Goal: Communication & Community: Share content

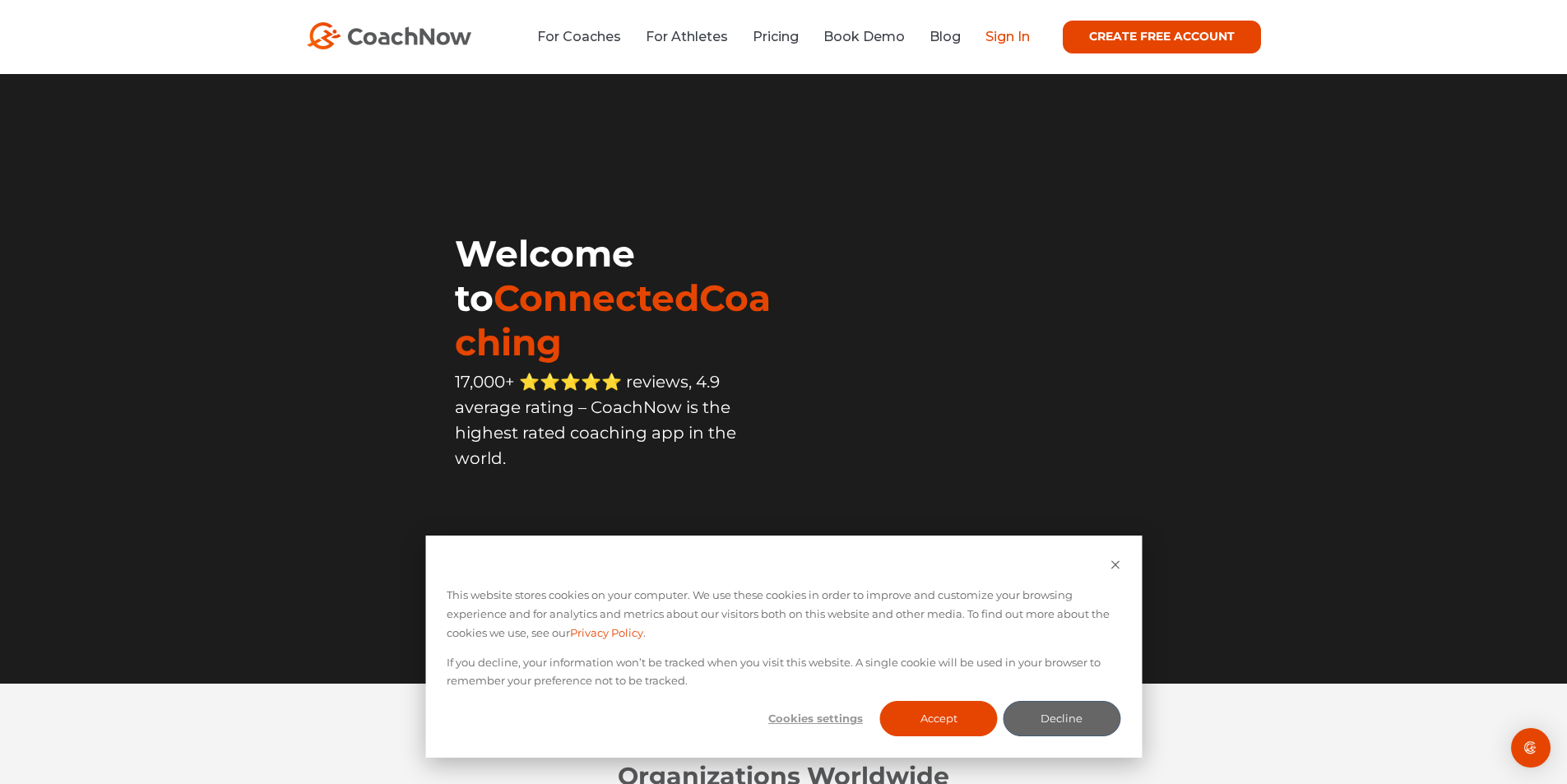
click at [1000, 37] on link "Sign In" at bounding box center [1008, 36] width 44 height 15
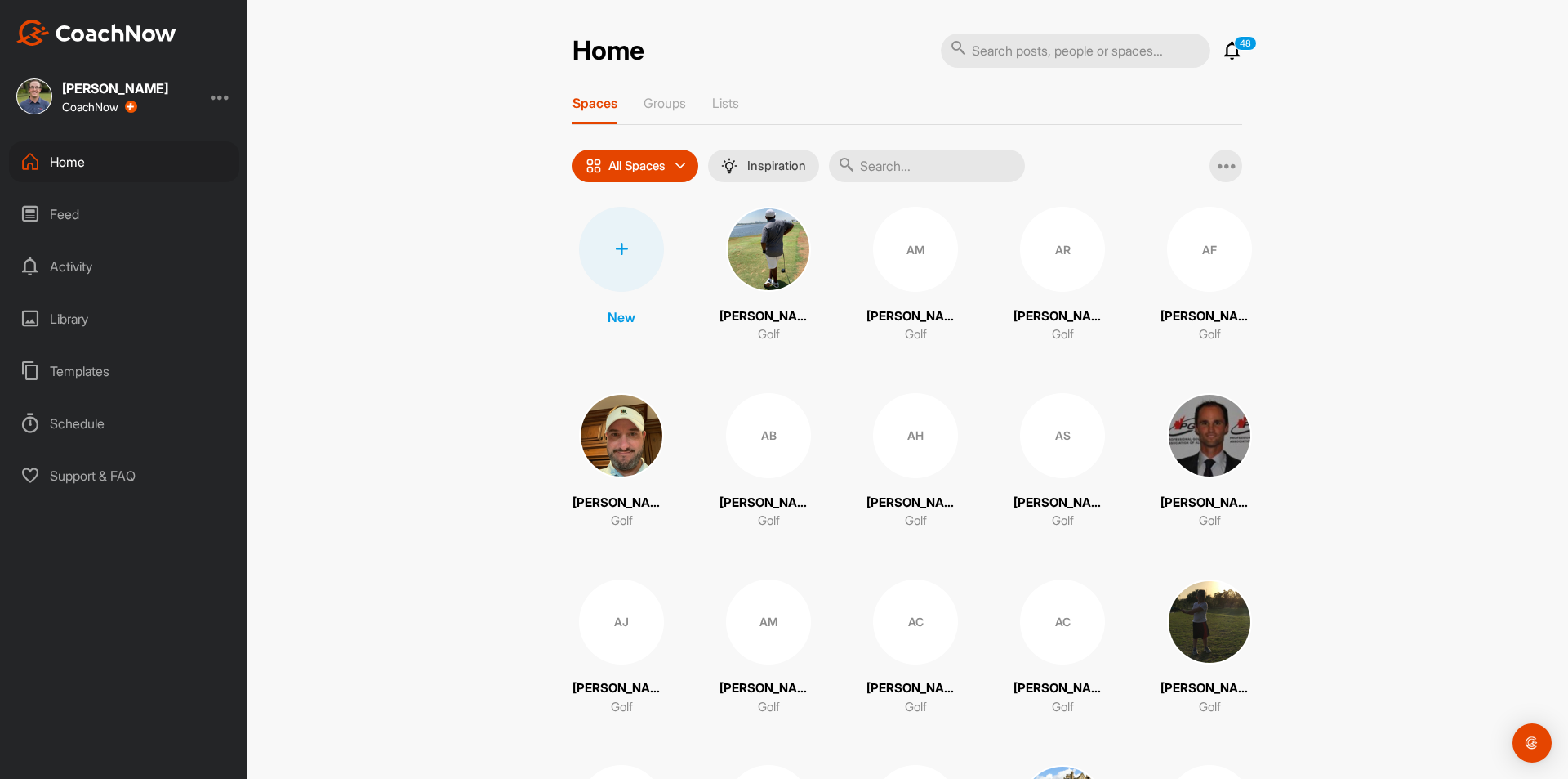
click at [595, 253] on div at bounding box center [621, 249] width 85 height 85
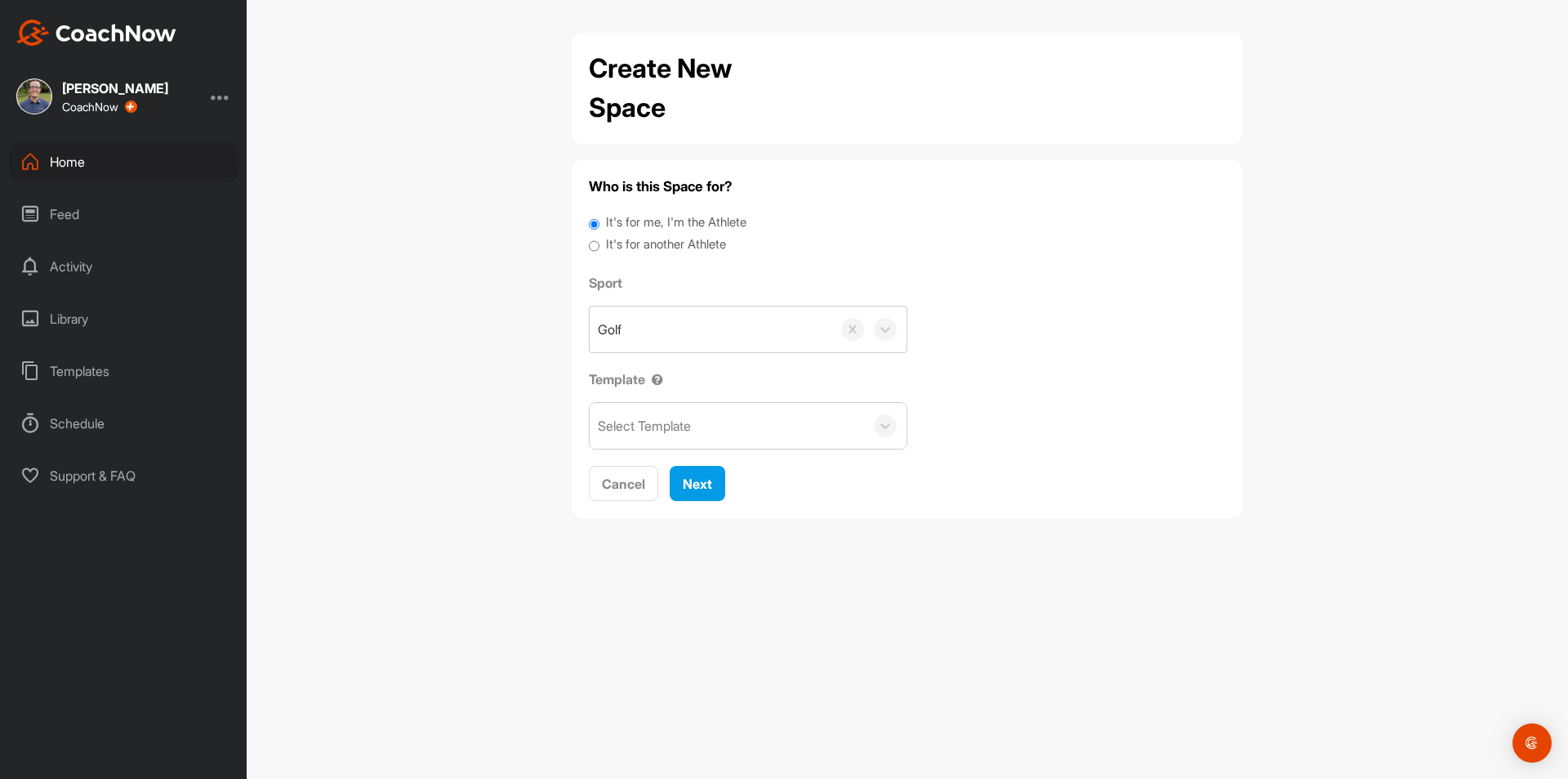
click at [699, 243] on label "It's for another Athlete" at bounding box center [666, 245] width 120 height 19
click at [600, 243] on input "It's for another Athlete" at bounding box center [594, 246] width 10 height 22
radio input "true"
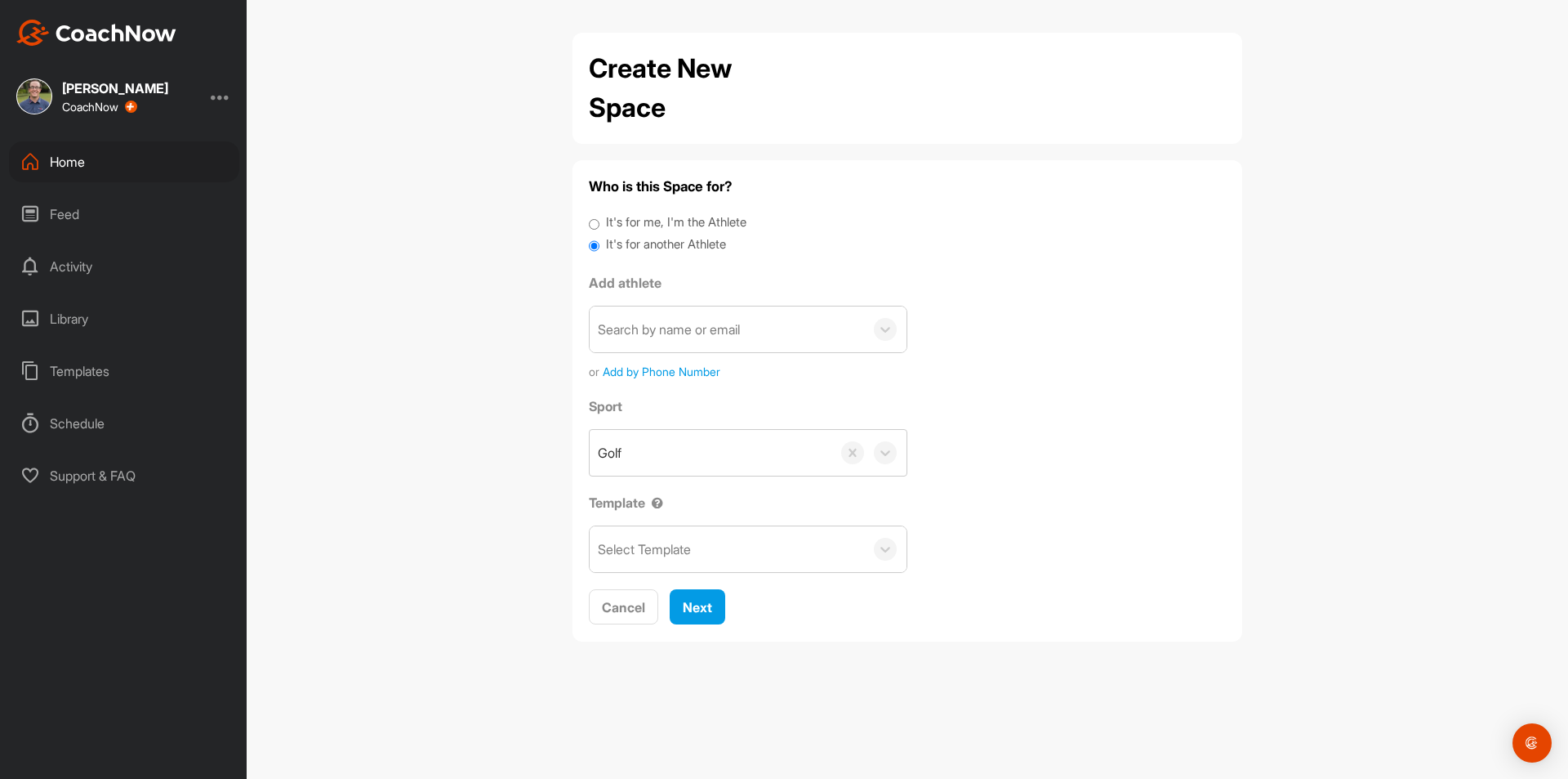
click at [731, 334] on div "Search by name or email" at bounding box center [668, 329] width 142 height 20
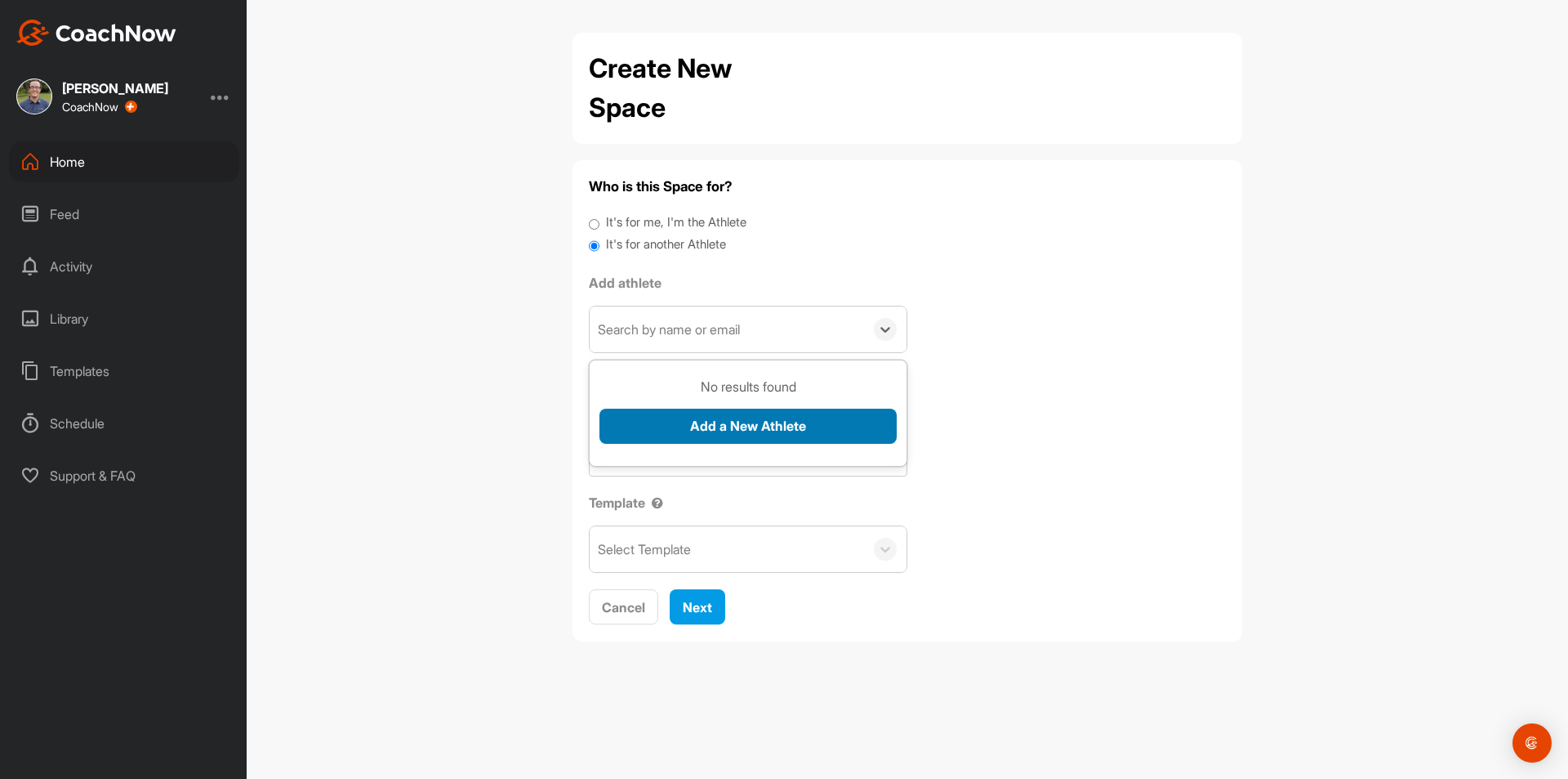
click at [749, 434] on button "Add a New Athlete" at bounding box center [748, 426] width 297 height 35
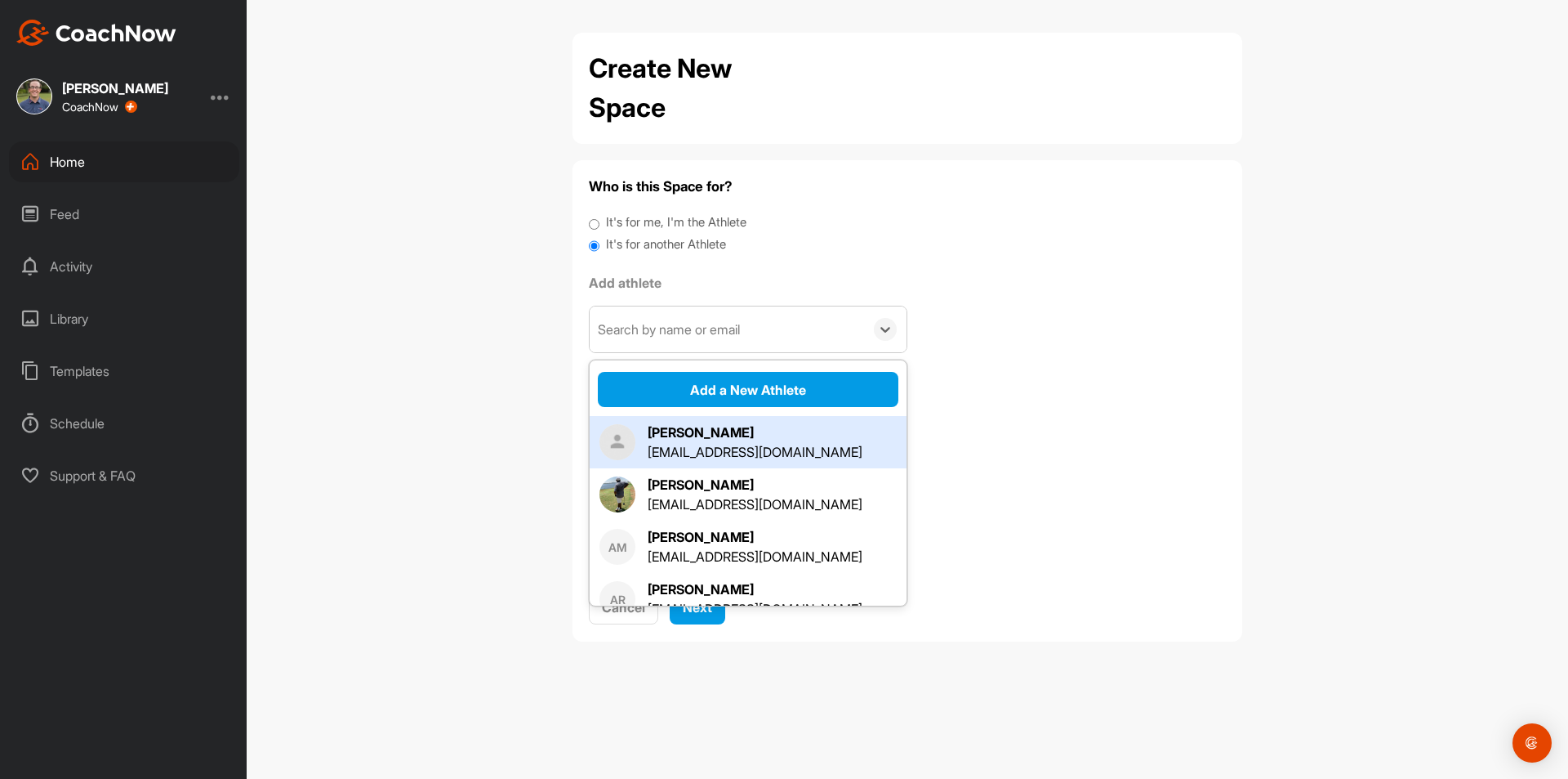
click at [697, 459] on div "[EMAIL_ADDRESS][DOMAIN_NAME]" at bounding box center [755, 451] width 215 height 20
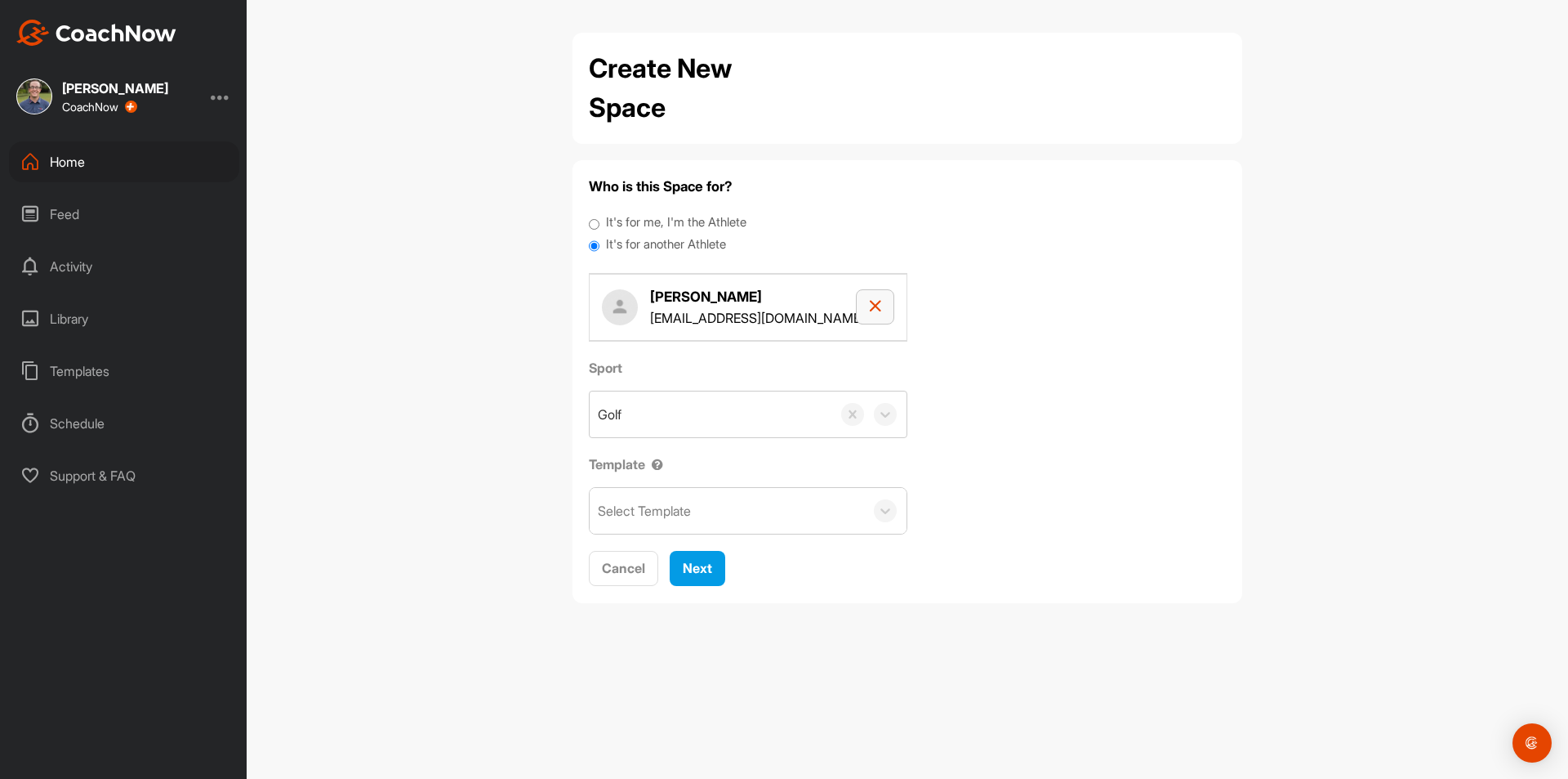
click at [871, 296] on button "button" at bounding box center [875, 307] width 38 height 35
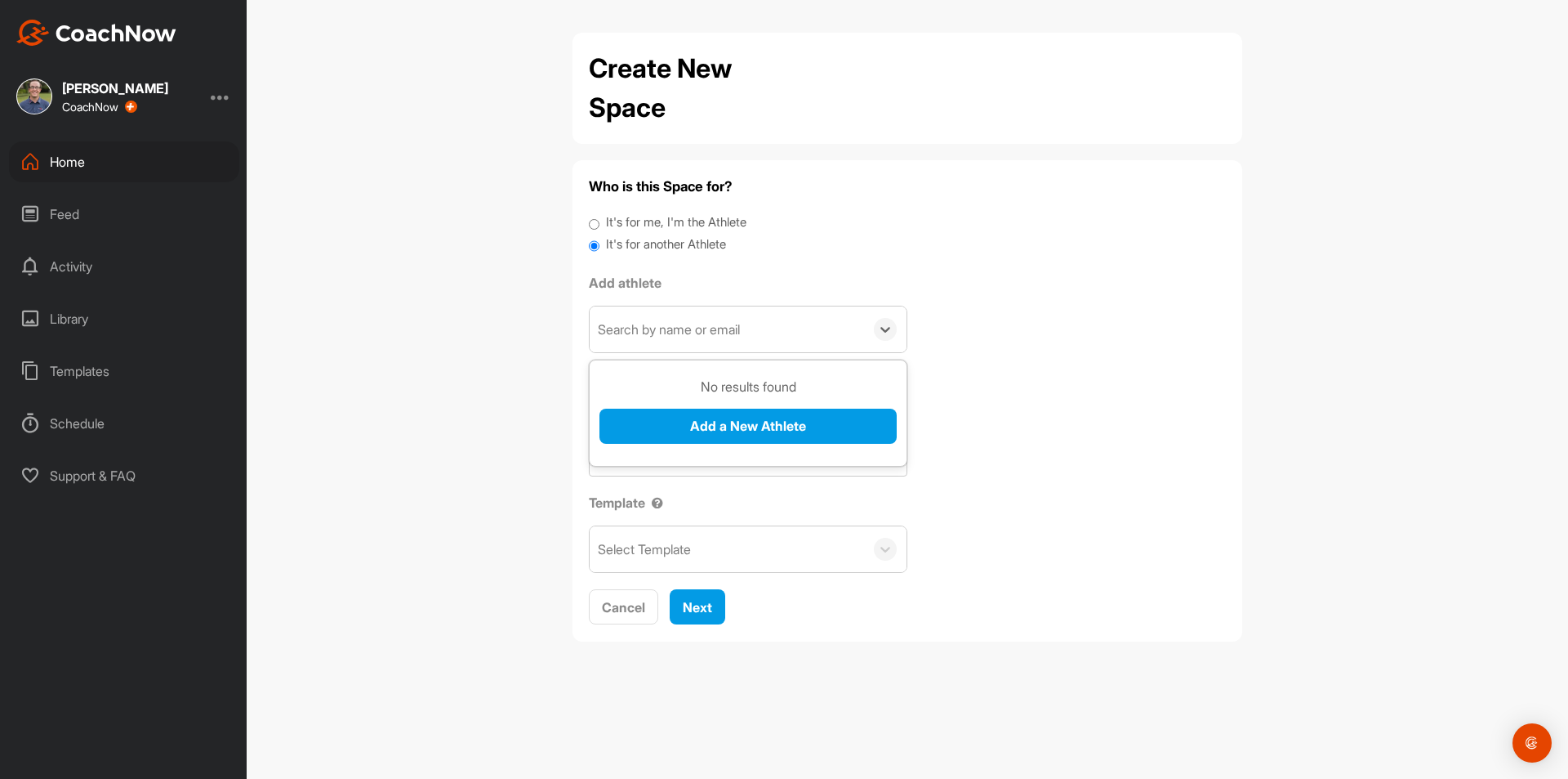
click at [732, 327] on div "Search by name or email" at bounding box center [668, 329] width 142 height 20
click at [689, 427] on button "Add a New Athlete" at bounding box center [748, 426] width 297 height 35
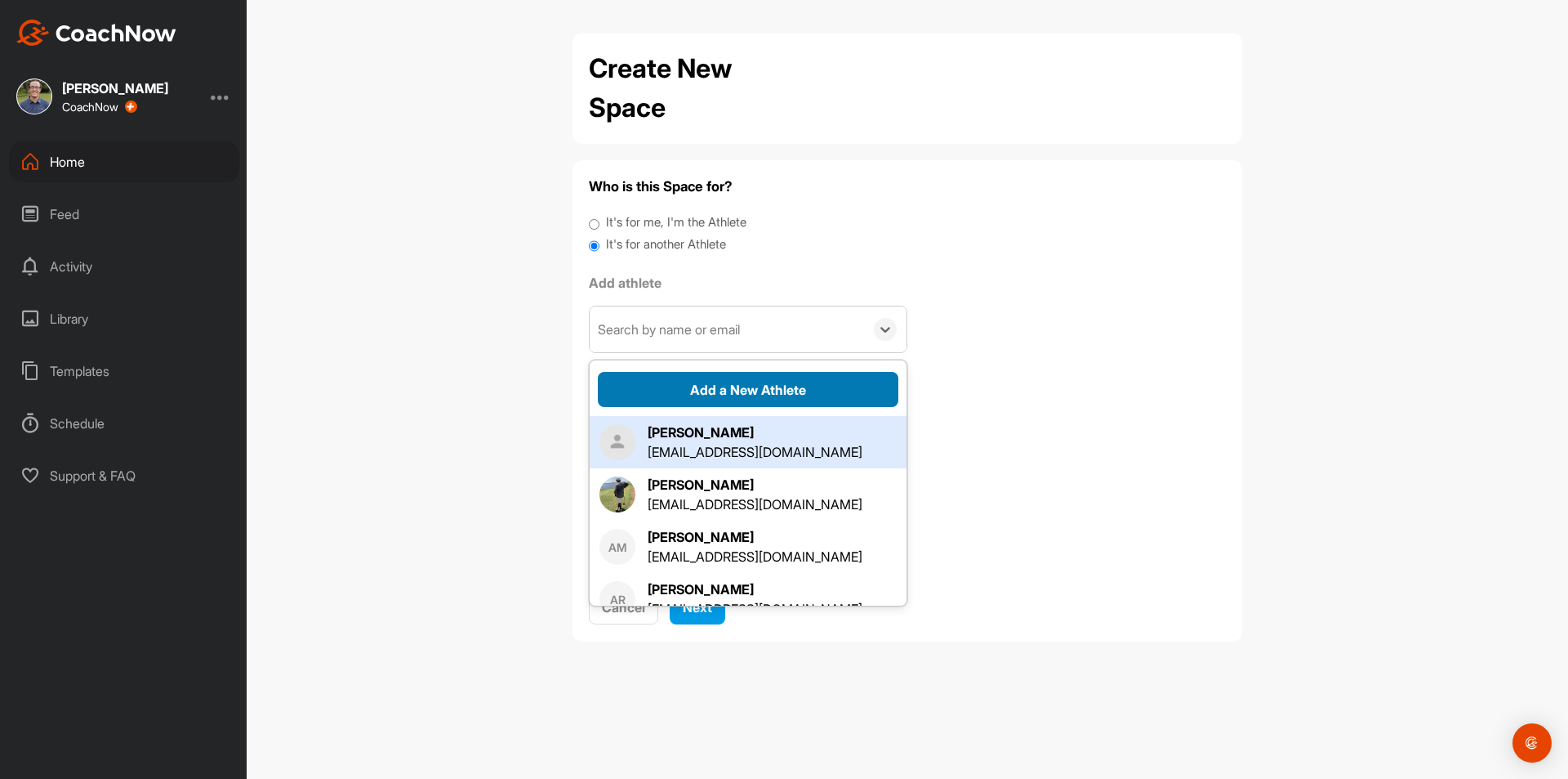
click at [725, 393] on button "Add a New Athlete" at bounding box center [748, 389] width 301 height 35
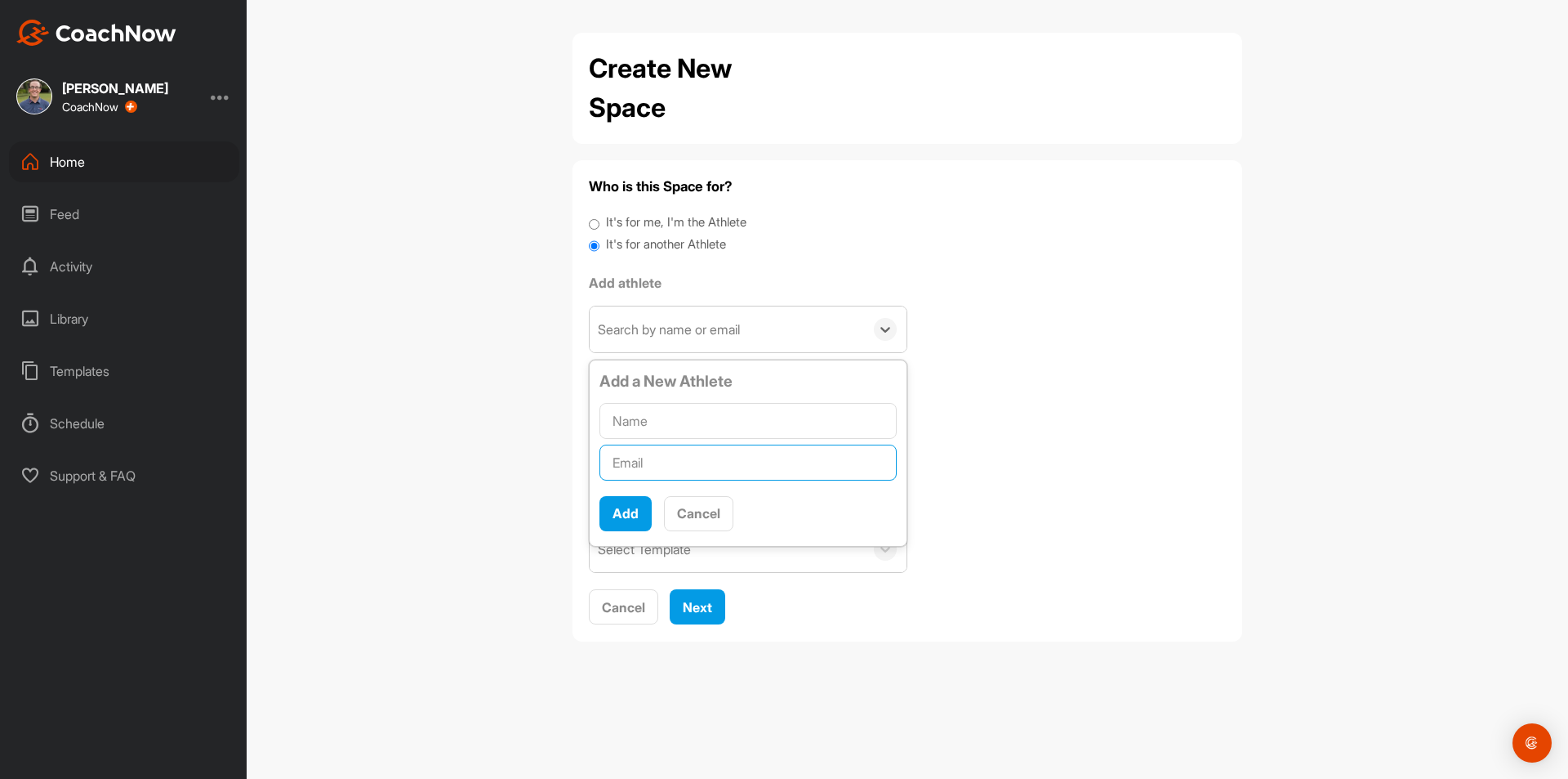
click at [684, 469] on input "text" at bounding box center [748, 463] width 297 height 36
type input "[PERSON_NAME][EMAIL_ADDRESS][DOMAIN_NAME]"
click at [692, 409] on input "text" at bounding box center [748, 421] width 297 height 36
type input "[PERSON_NAME]"
click at [642, 498] on button "Add" at bounding box center [625, 513] width 52 height 35
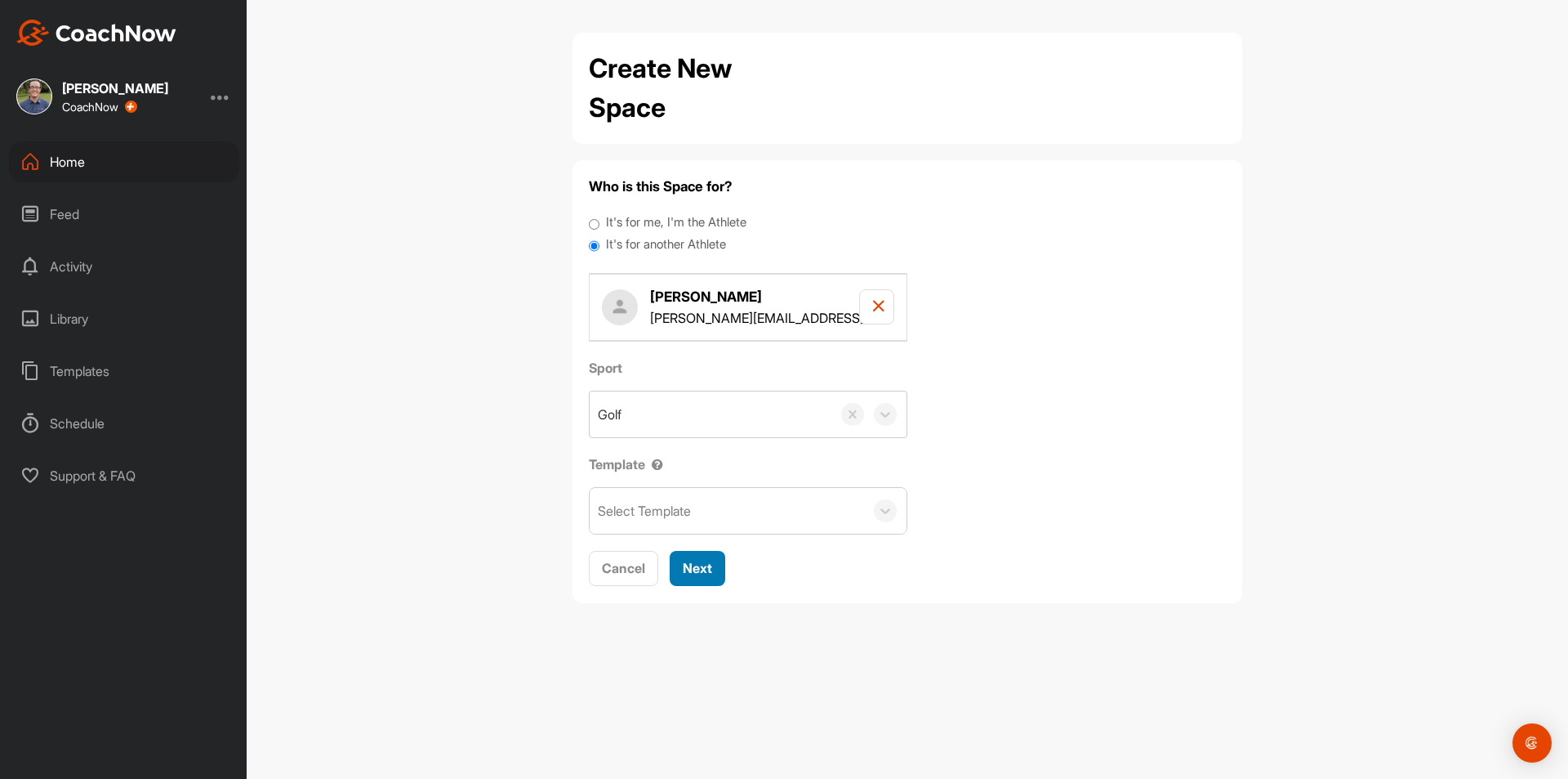
click at [690, 560] on span "Next" at bounding box center [697, 568] width 30 height 16
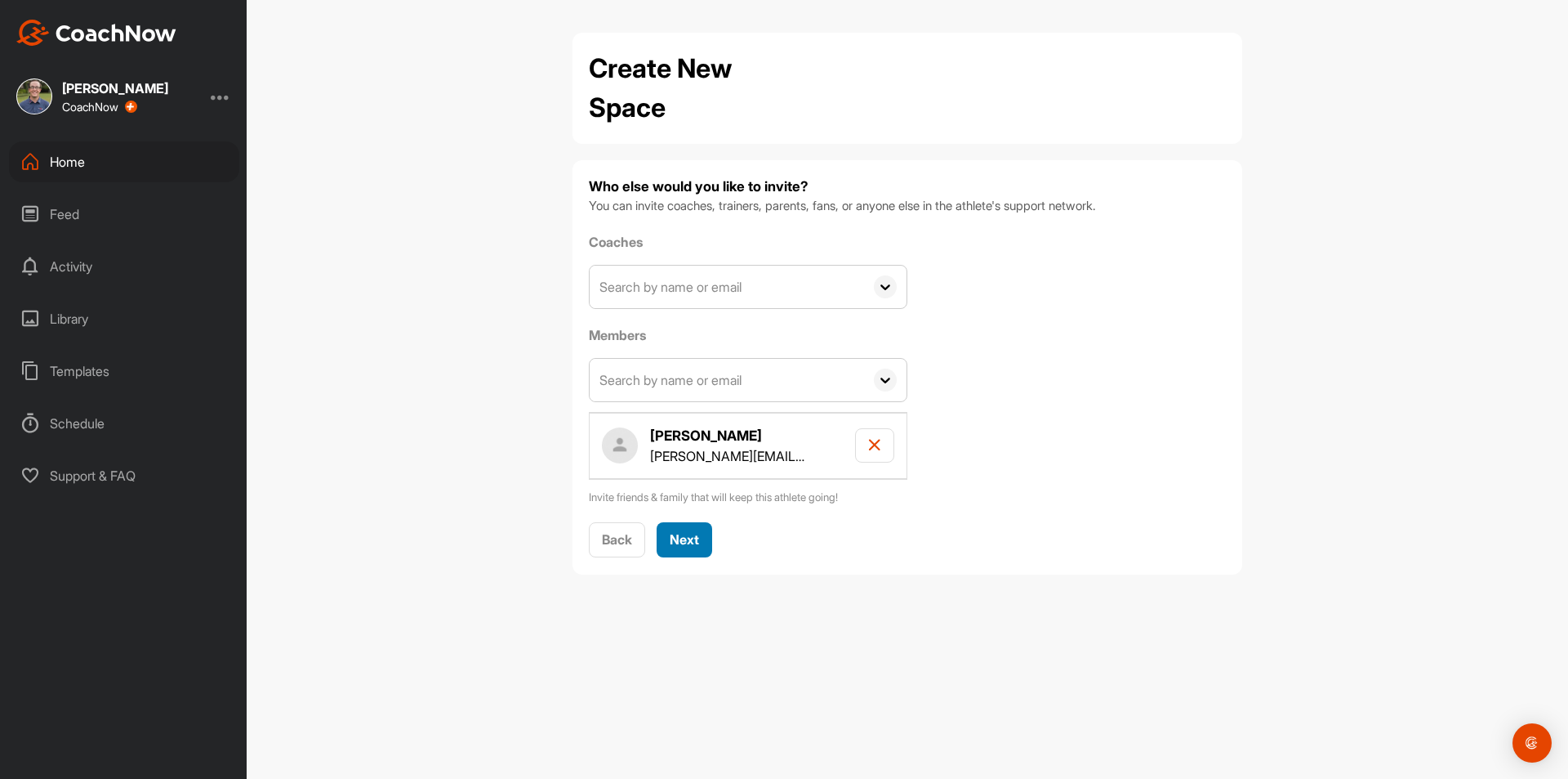
click at [687, 549] on button "Next" at bounding box center [685, 539] width 55 height 35
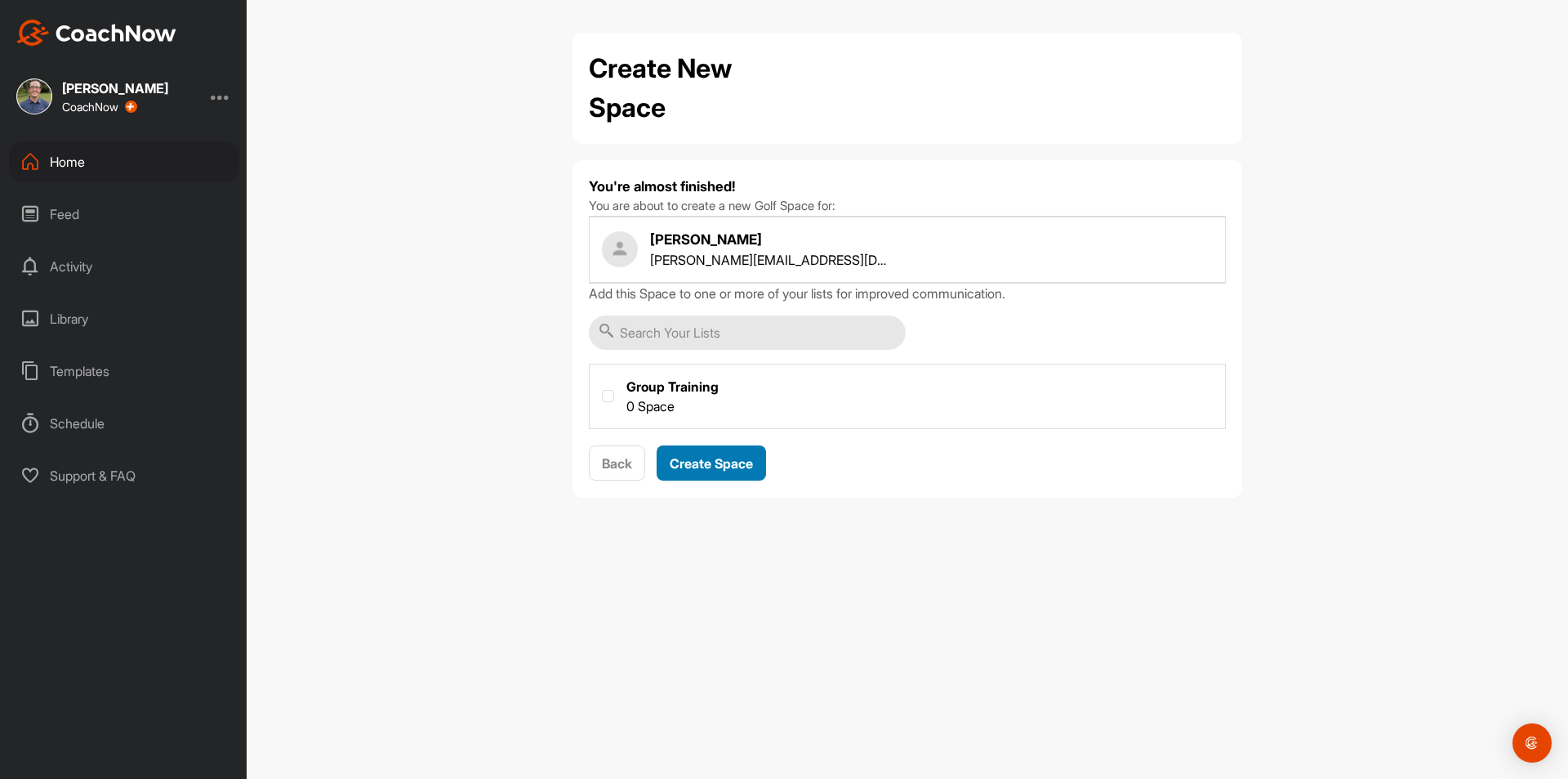
click at [708, 463] on span "Create Space" at bounding box center [711, 463] width 84 height 16
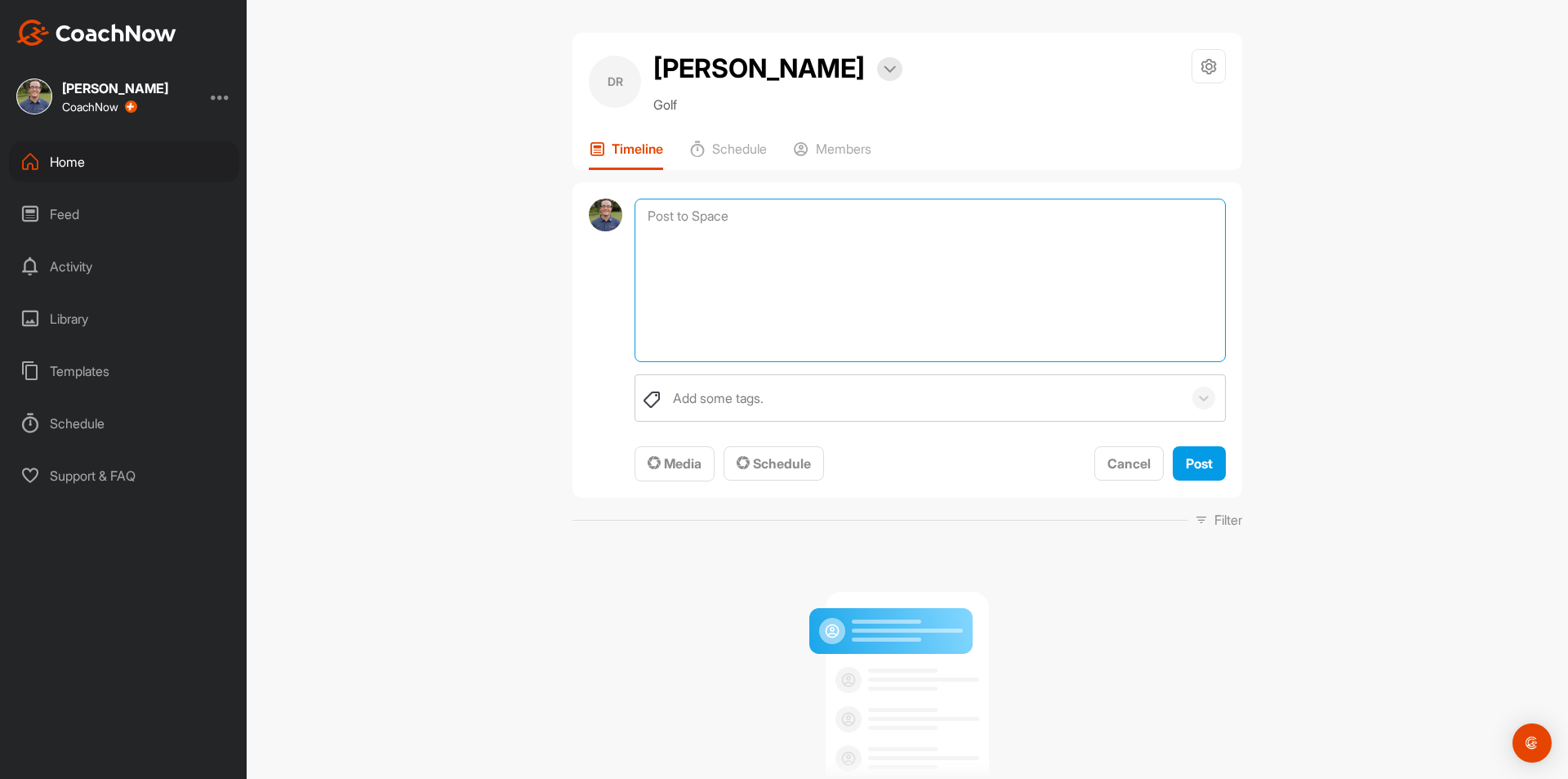
click at [744, 224] on textarea at bounding box center [930, 280] width 591 height 164
type textarea "Initial Setup vs Setup Change"
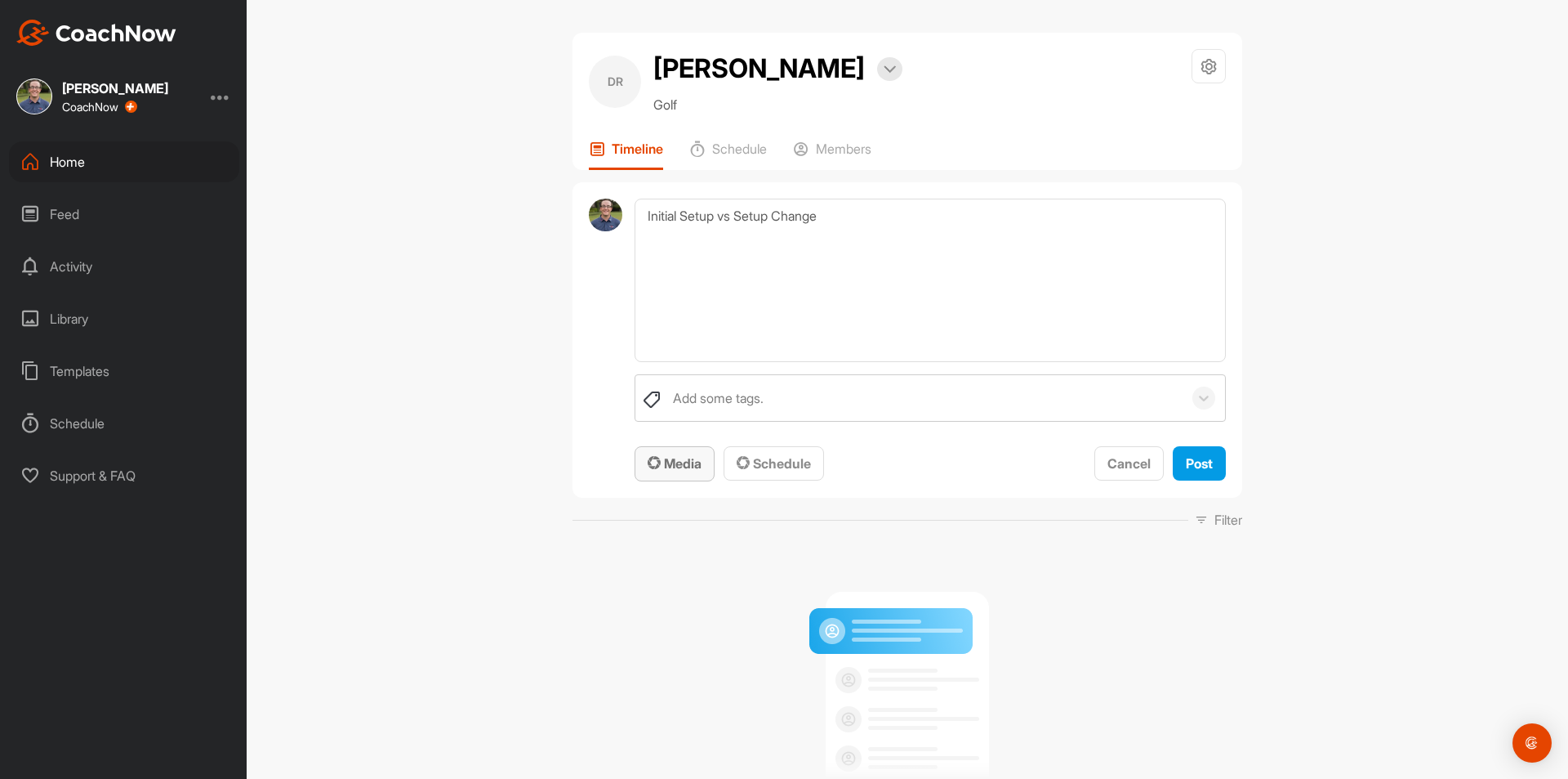
click at [686, 469] on span "Media" at bounding box center [674, 463] width 54 height 16
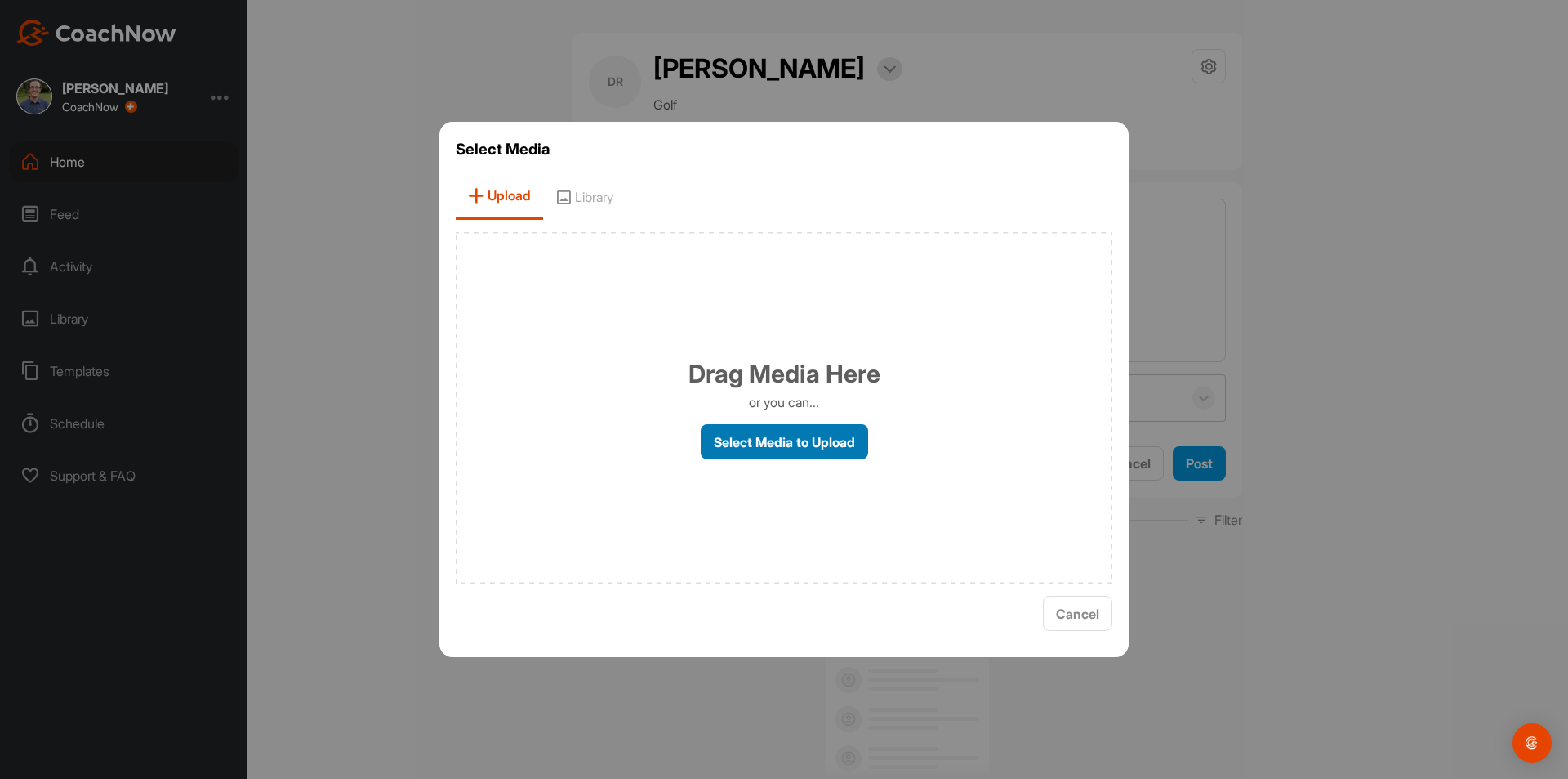
click at [790, 454] on label "Select Media to Upload" at bounding box center [784, 441] width 168 height 35
click at [0, 0] on input "Select Media to Upload" at bounding box center [0, 0] width 0 height 0
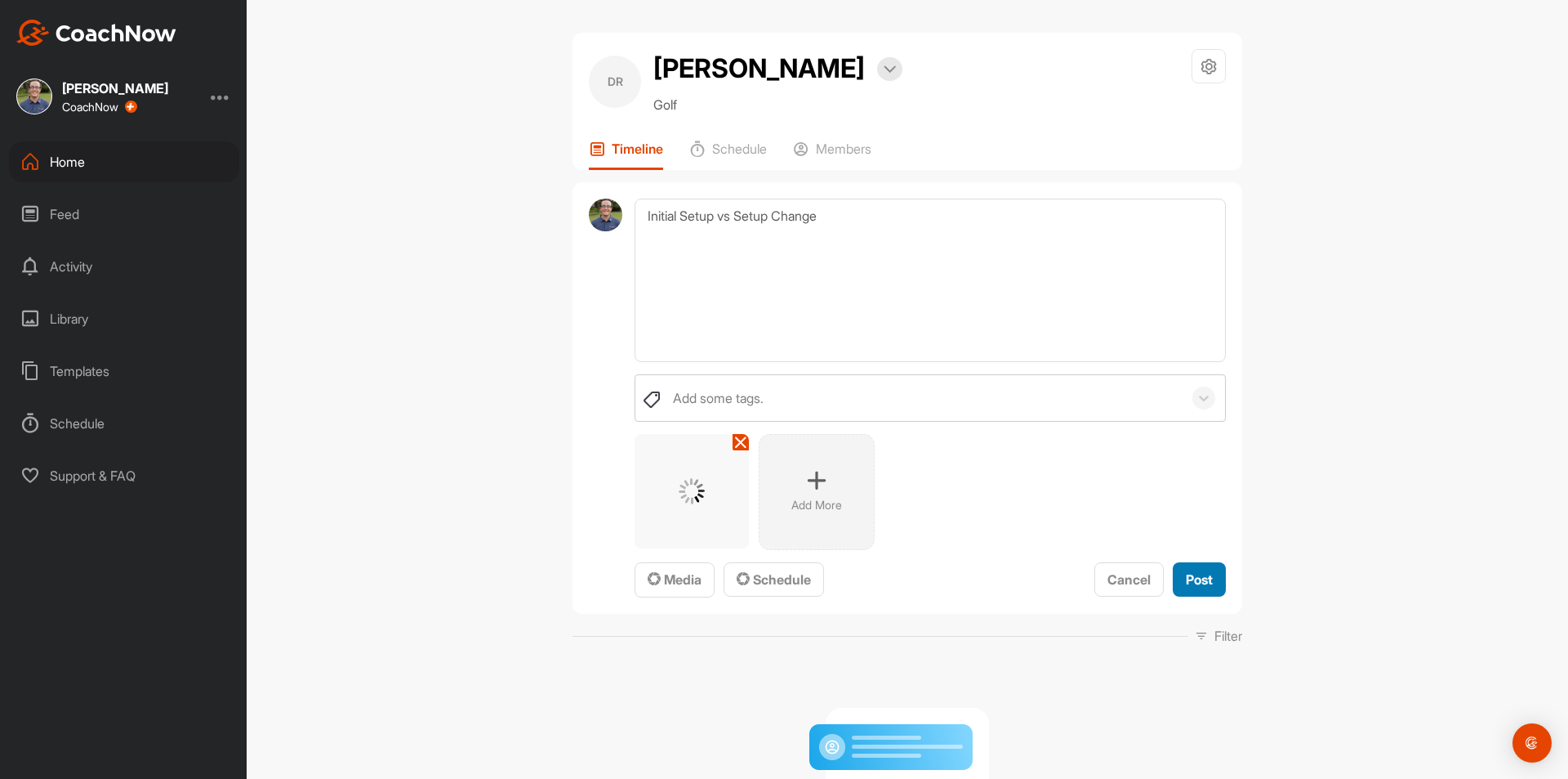
click at [1205, 572] on span "Post" at bounding box center [1200, 579] width 27 height 16
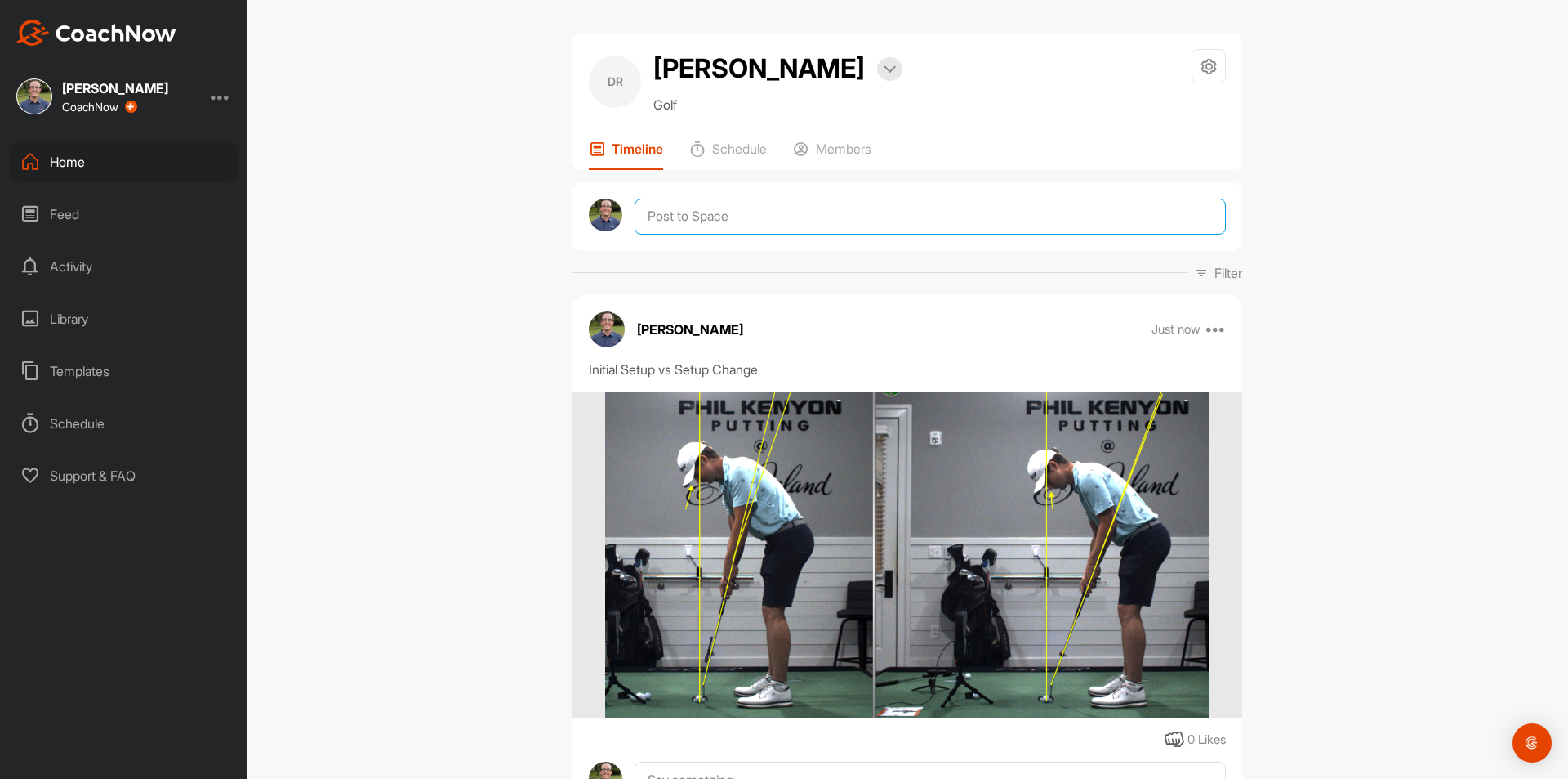
click at [704, 221] on textarea at bounding box center [930, 216] width 591 height 36
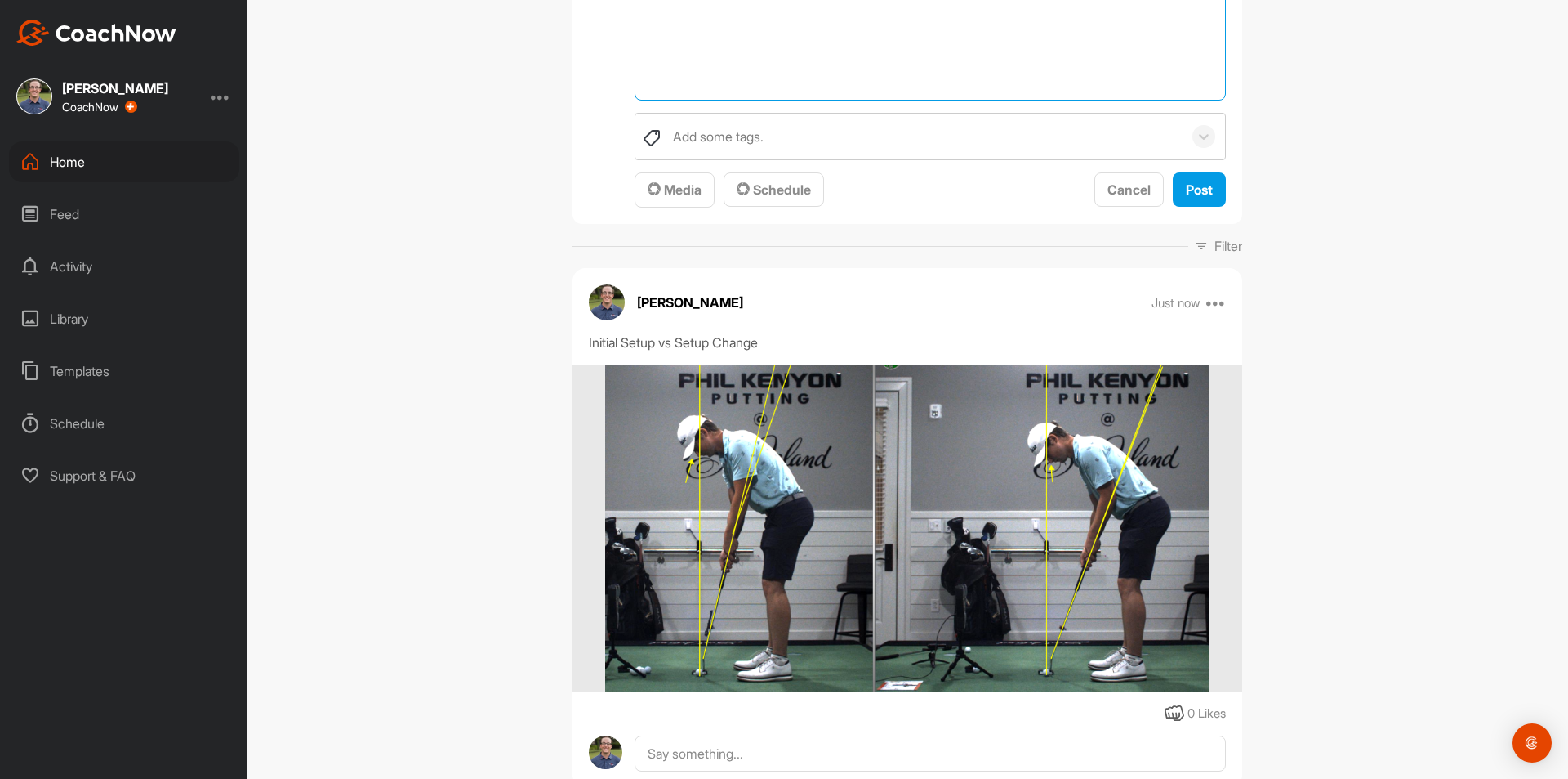
scroll to position [320, 0]
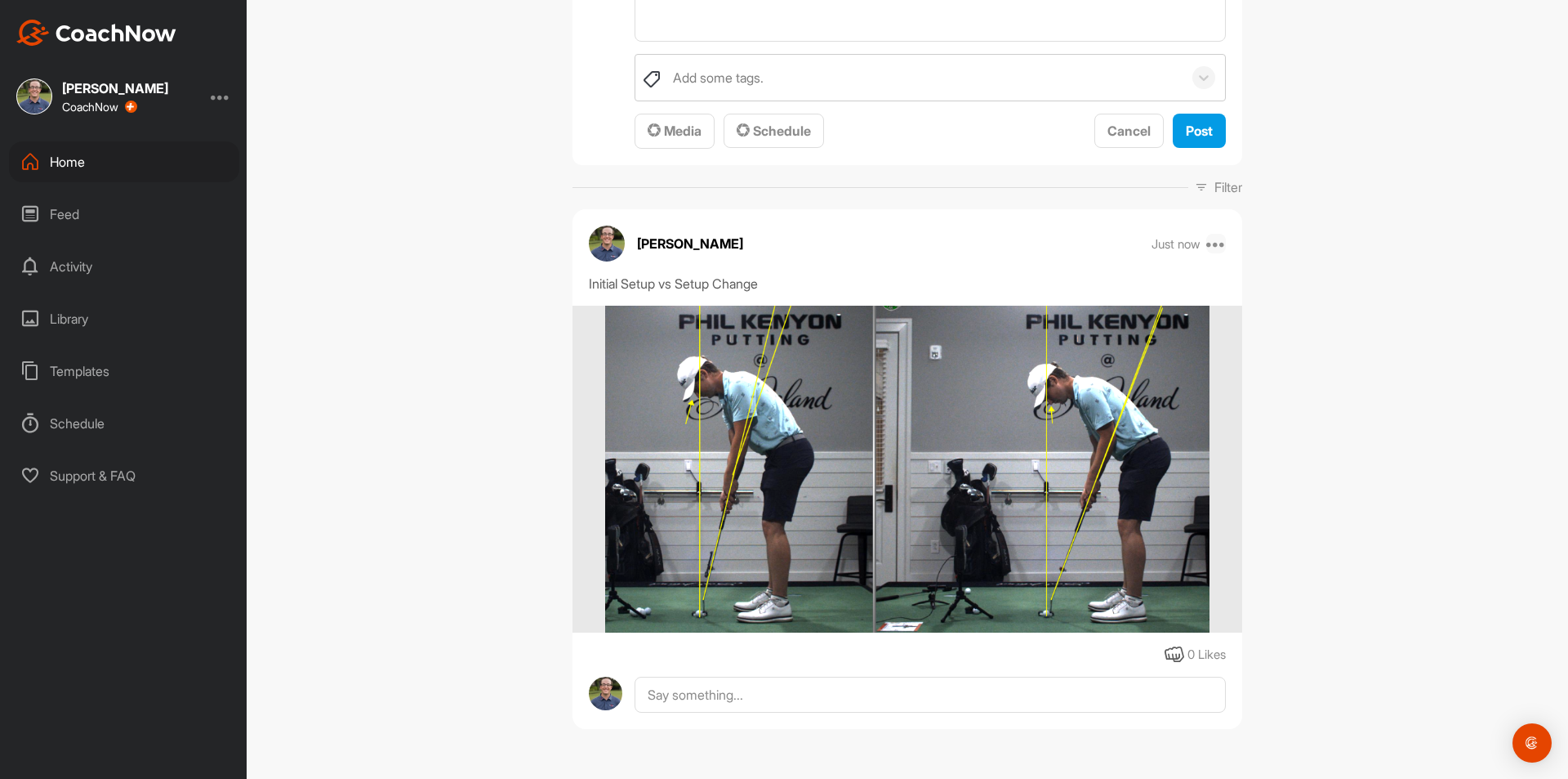
click at [1215, 245] on icon at bounding box center [1216, 243] width 20 height 20
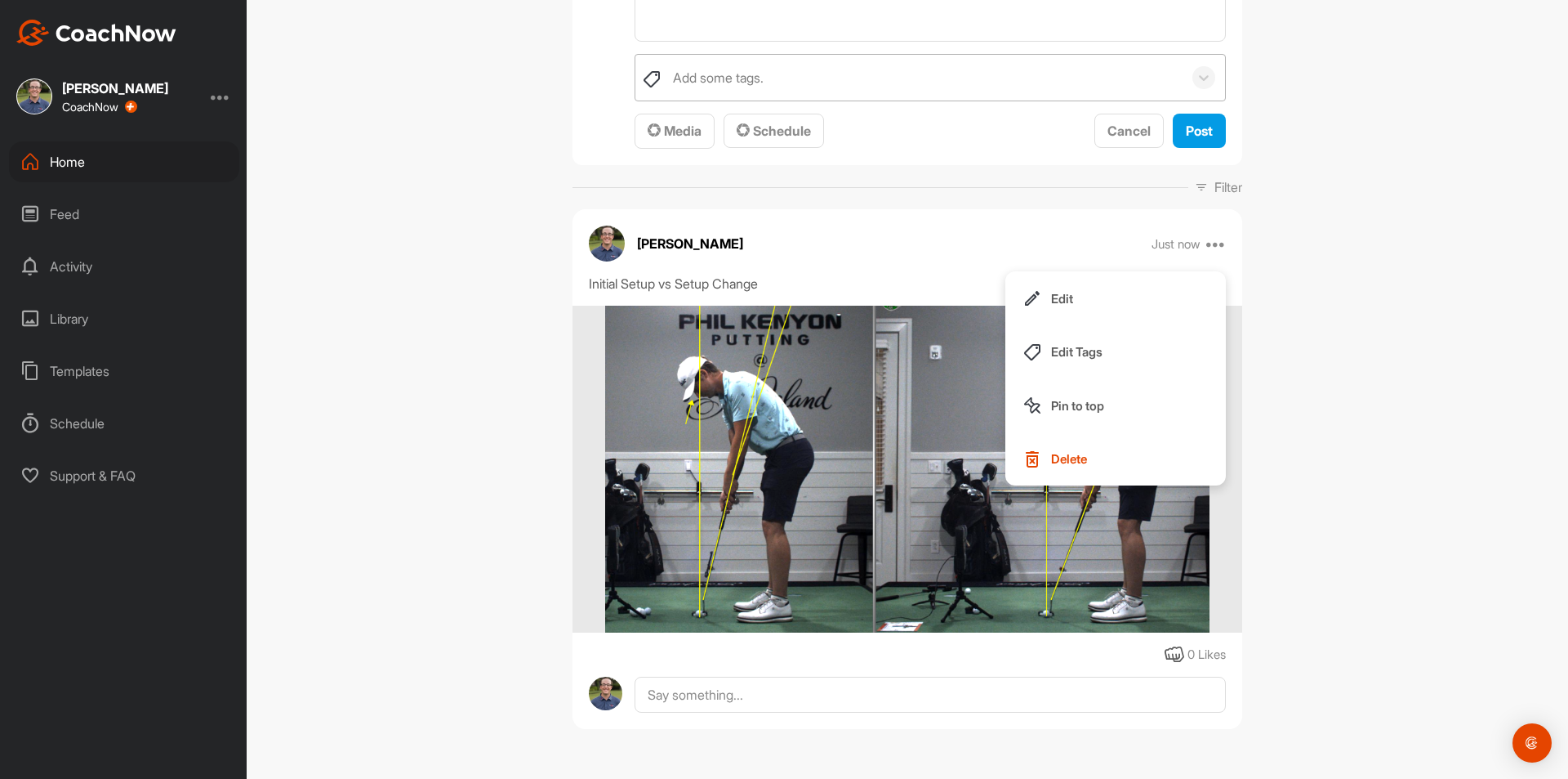
drag, startPoint x: 1101, startPoint y: 462, endPoint x: 858, endPoint y: 84, distance: 449.4
click at [1101, 462] on button "Delete" at bounding box center [1116, 459] width 221 height 54
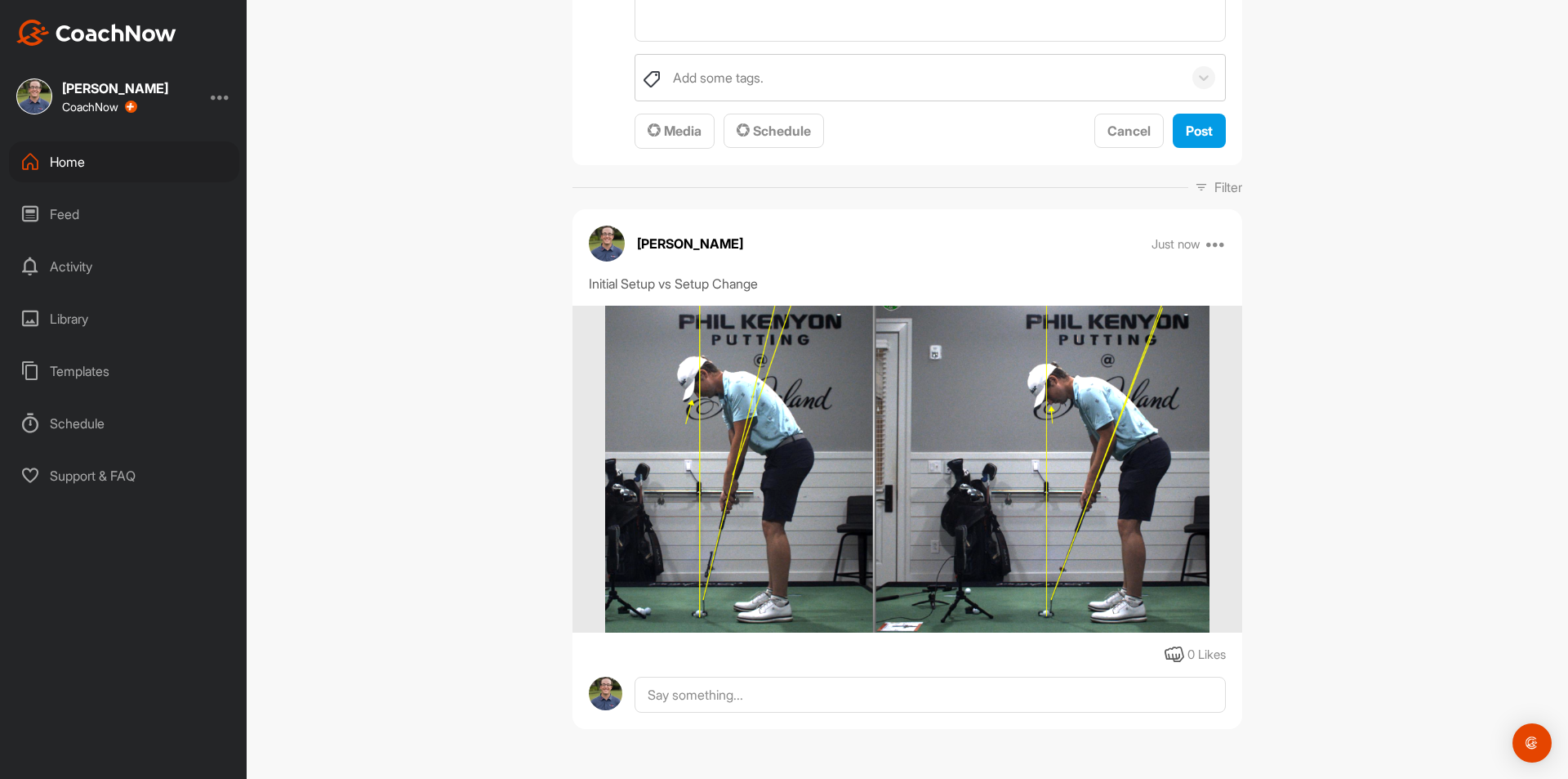
scroll to position [0, 0]
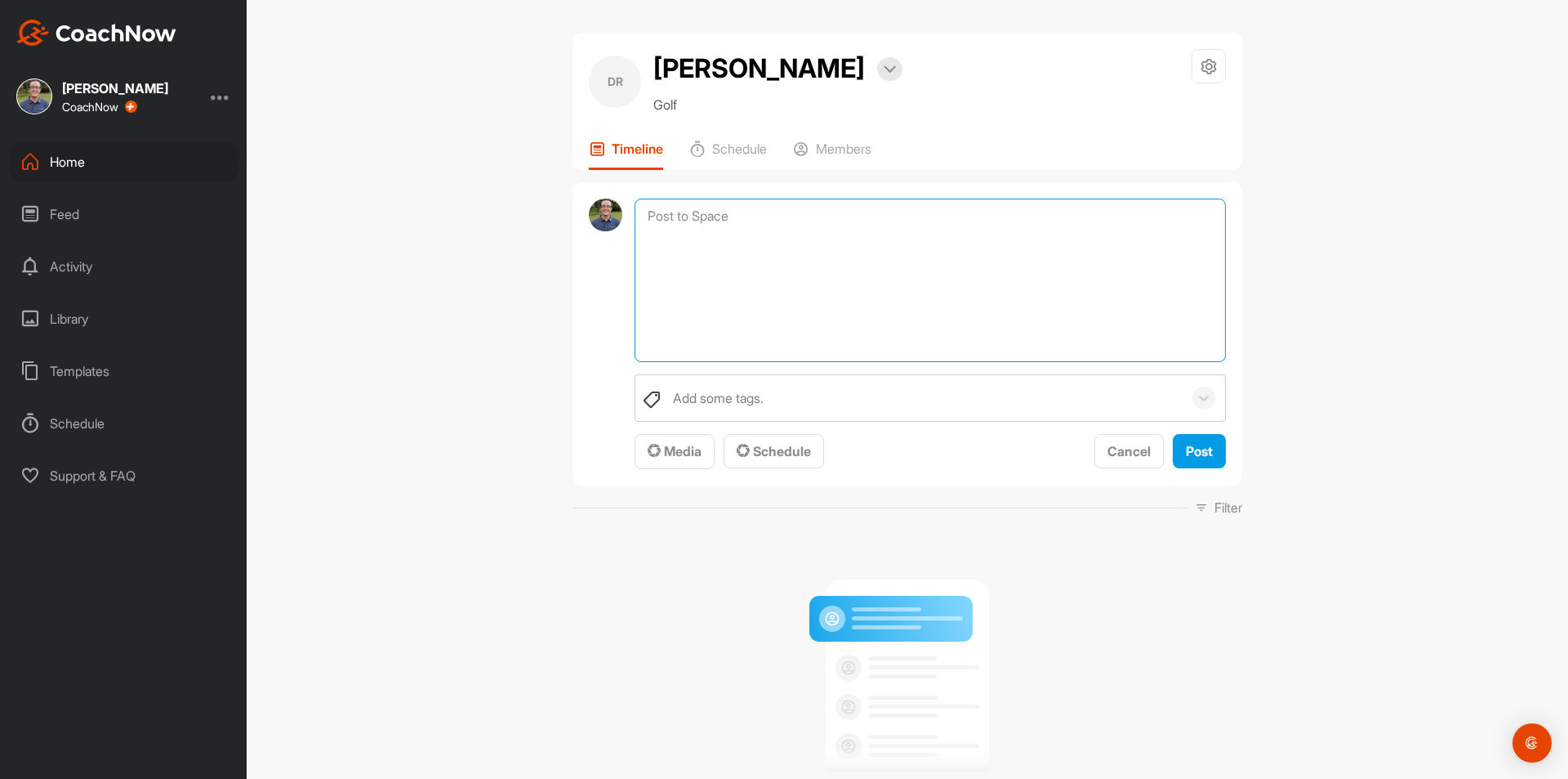
click at [722, 241] on textarea at bounding box center [930, 280] width 591 height 164
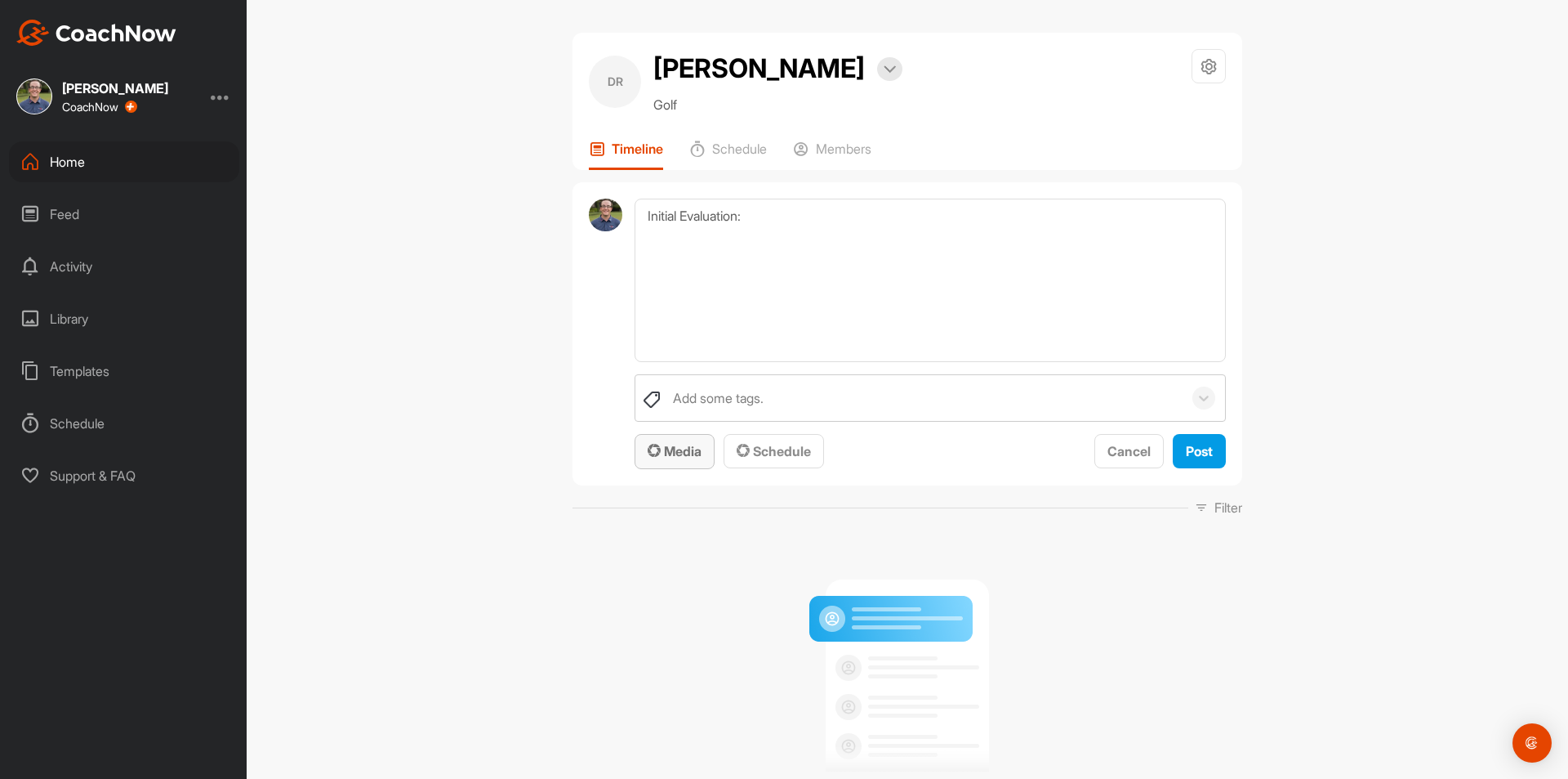
click at [682, 437] on button "Media" at bounding box center [675, 451] width 80 height 35
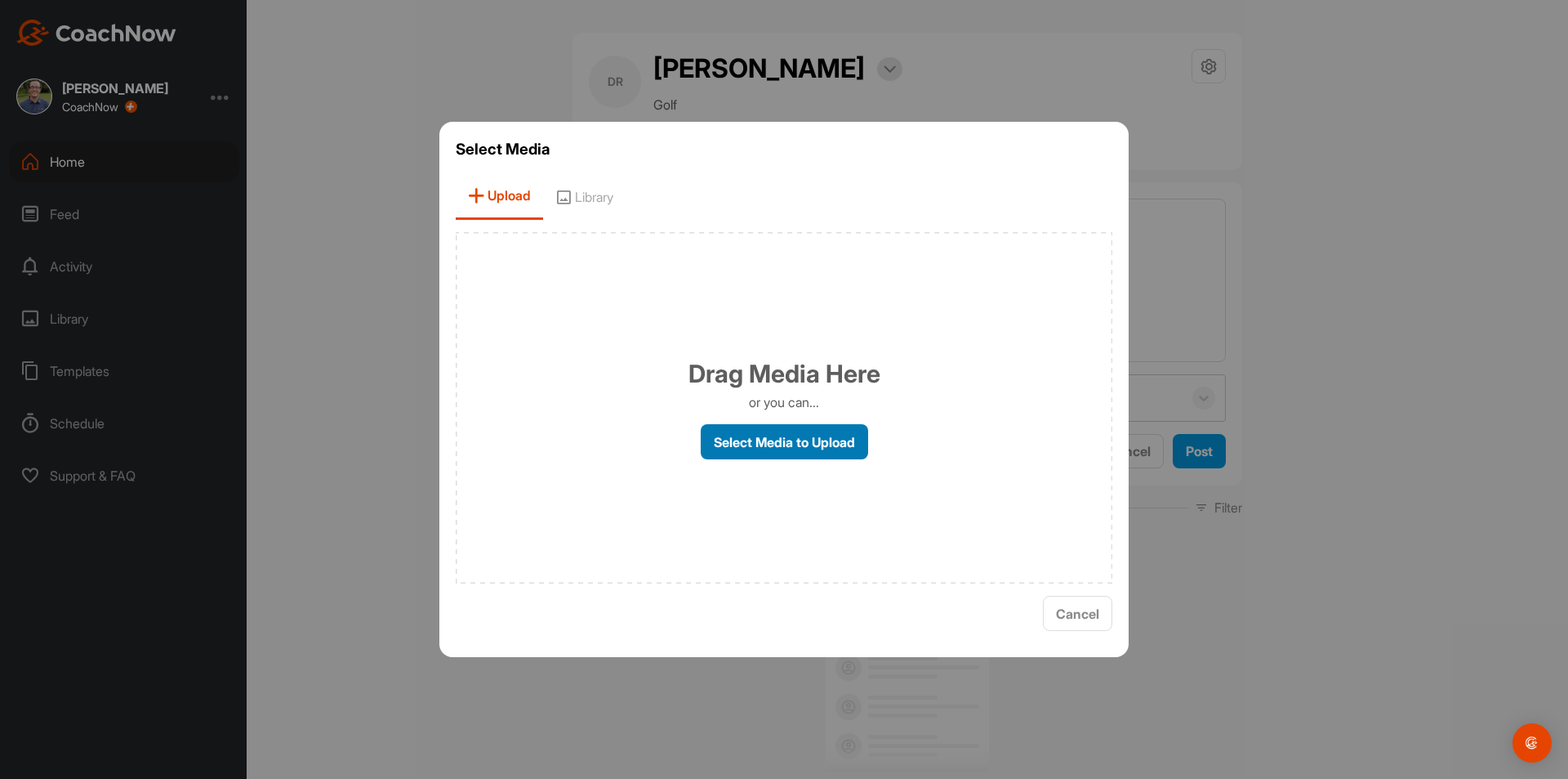
click at [741, 431] on label "Select Media to Upload" at bounding box center [784, 441] width 168 height 35
click at [0, 0] on input "Select Media to Upload" at bounding box center [0, 0] width 0 height 0
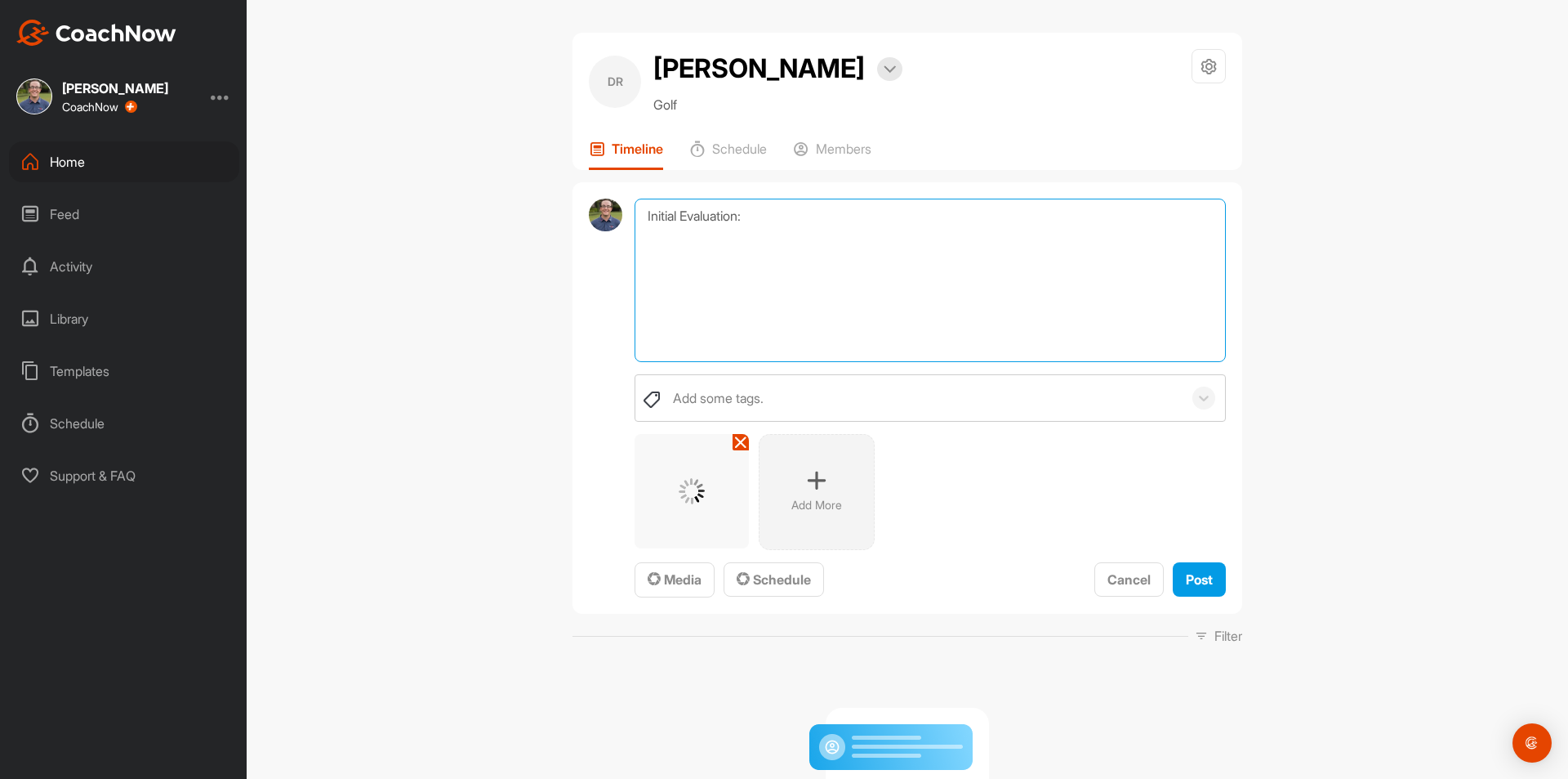
click at [802, 199] on textarea "Initial Evaluation:" at bounding box center [930, 280] width 591 height 164
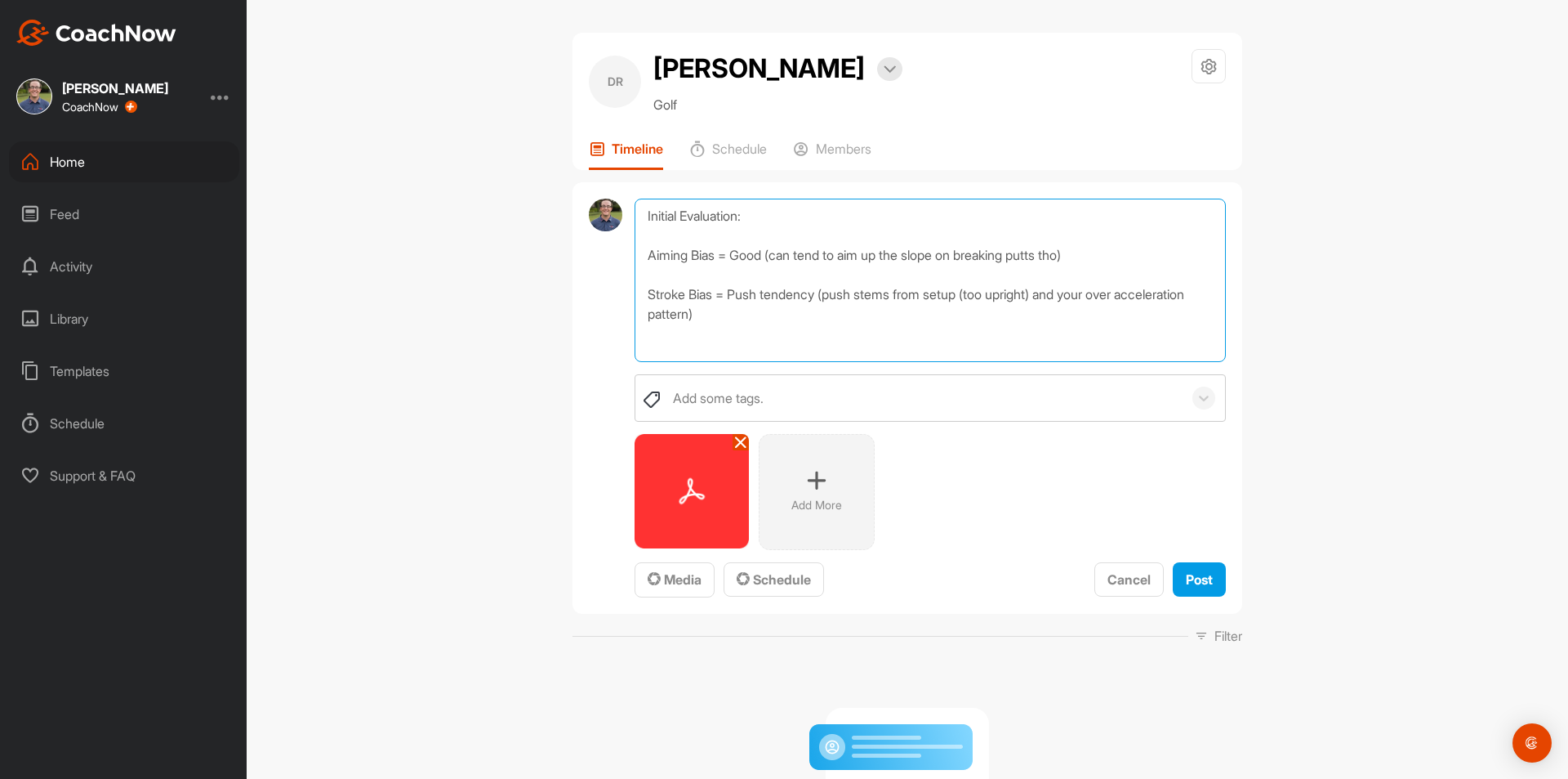
click at [1077, 257] on textarea "Initial Evaluation: Aiming Bias = Good (can tend to aim up the slope on breakin…" at bounding box center [930, 280] width 591 height 164
click at [841, 321] on textarea "Initial Evaluation: Aiming Bias = Good (can tend to aim up the slope on breakin…" at bounding box center [930, 280] width 591 height 164
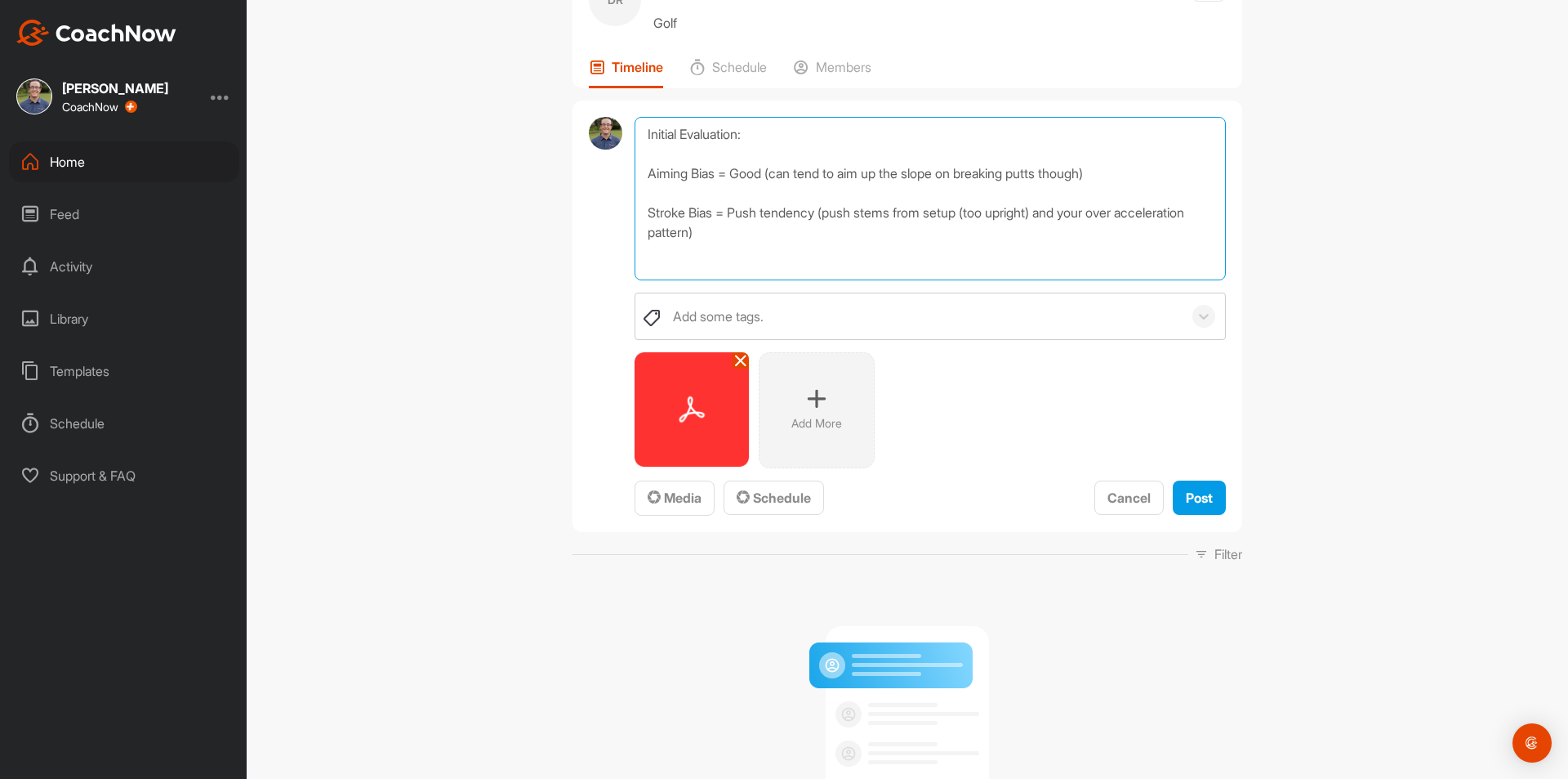
scroll to position [1, 0]
click at [676, 268] on textarea "Initial Evaluation: Aiming Bias = Good (can tend to aim up the slope on breakin…" at bounding box center [930, 199] width 591 height 164
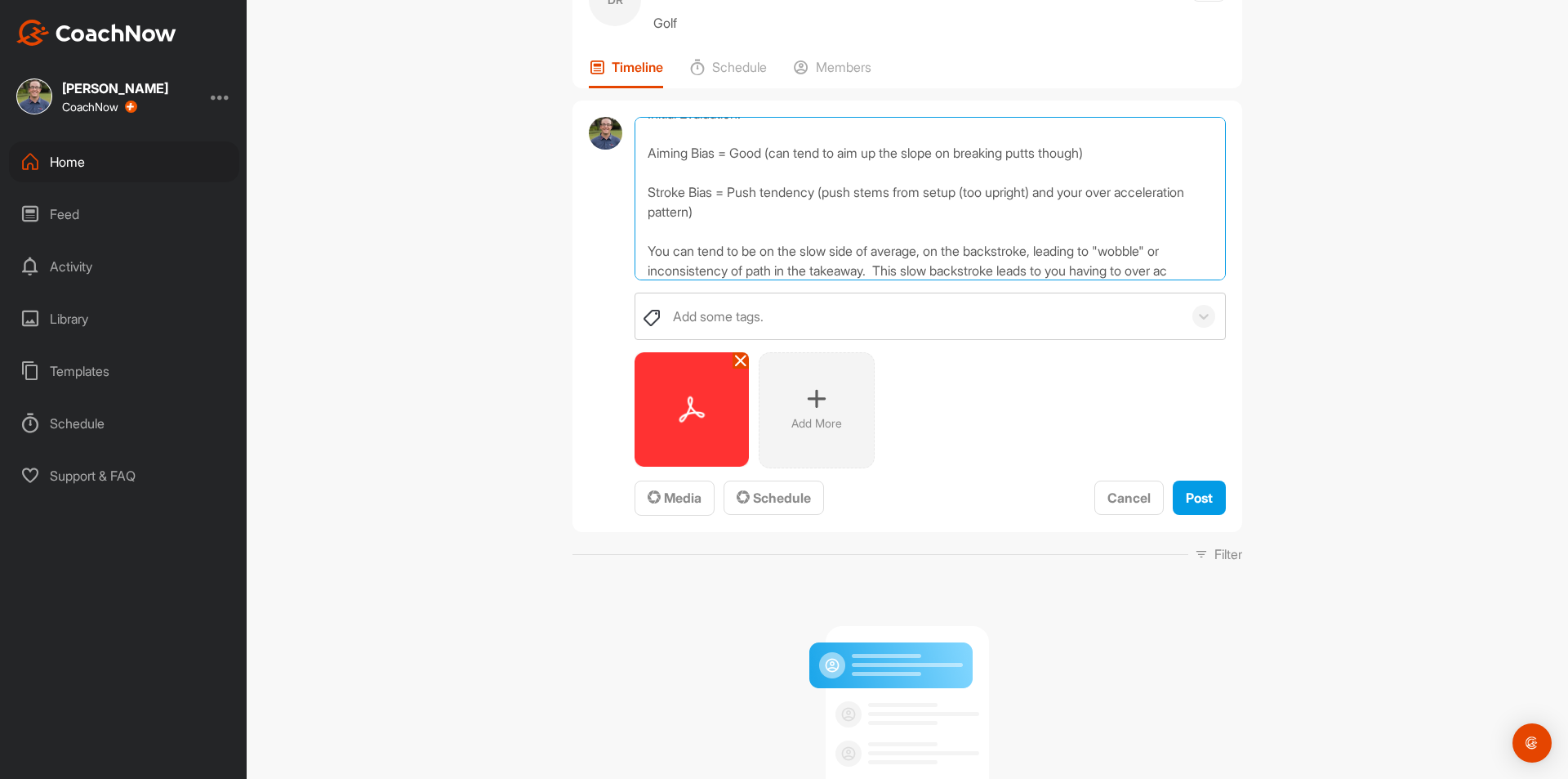
scroll to position [40, 0]
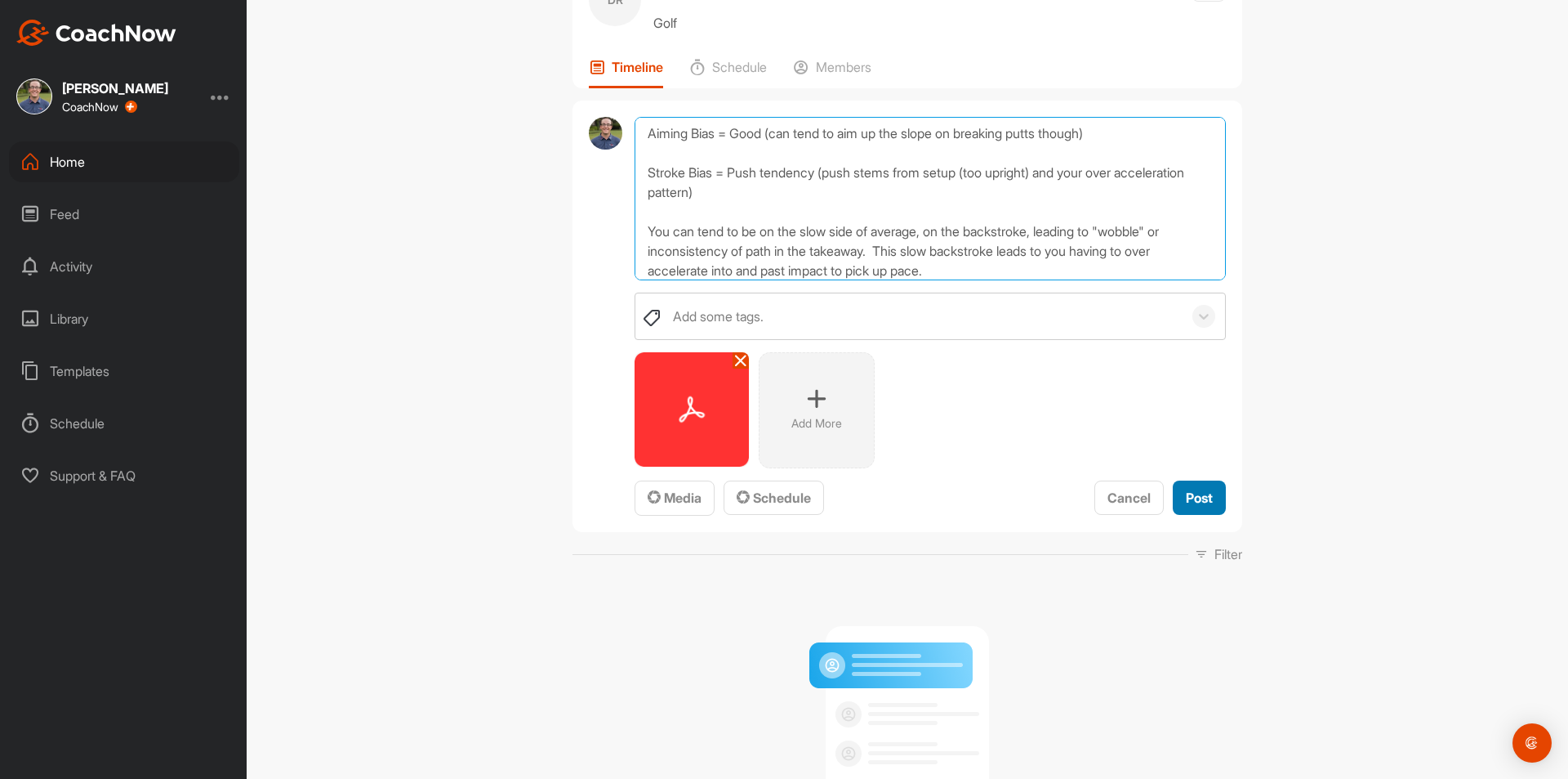
type textarea "Initial Evaluation: Aiming Bias = Good (can tend to aim up the slope on breakin…"
click at [1199, 500] on span "Post" at bounding box center [1200, 497] width 27 height 16
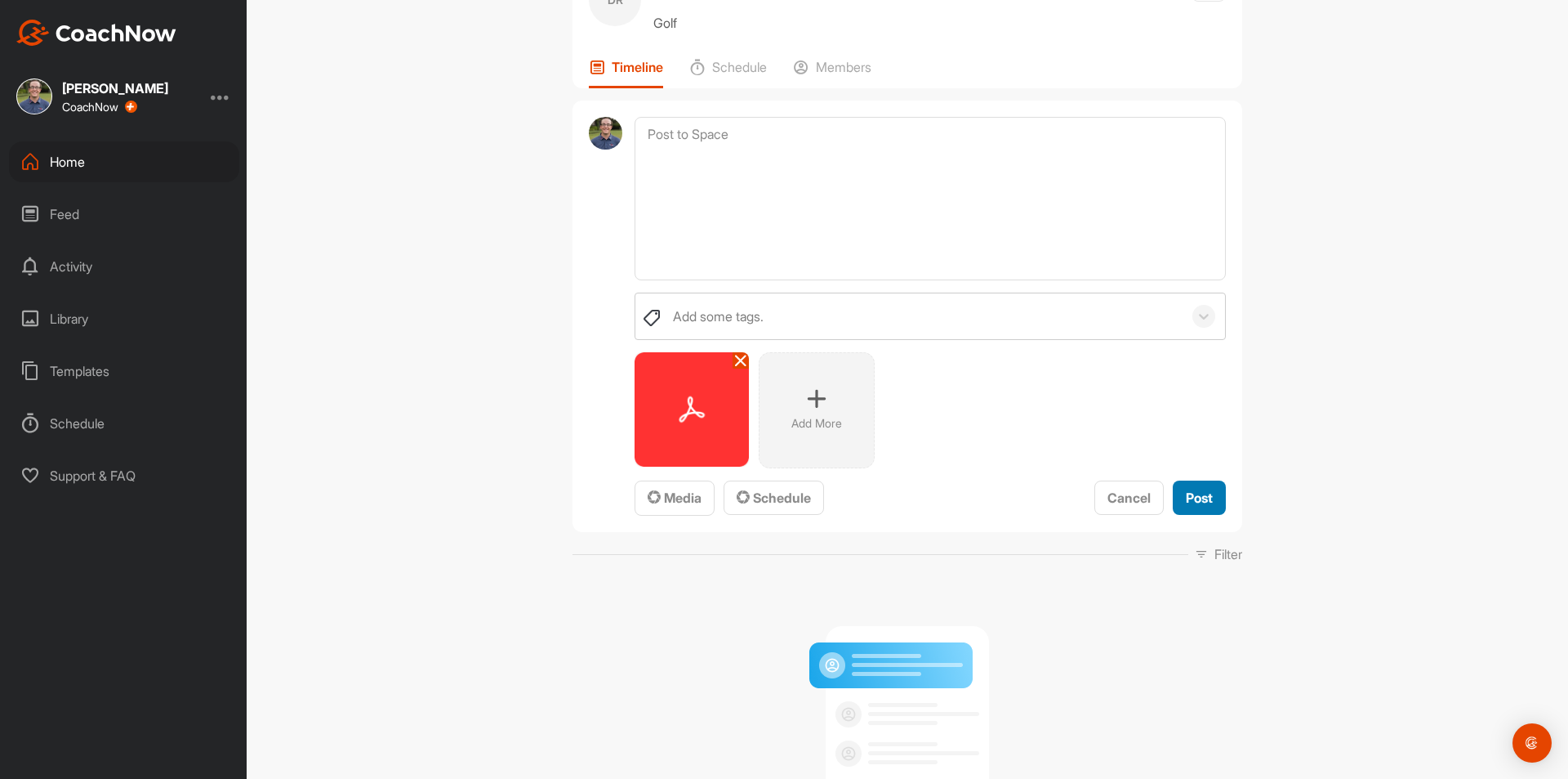
scroll to position [0, 0]
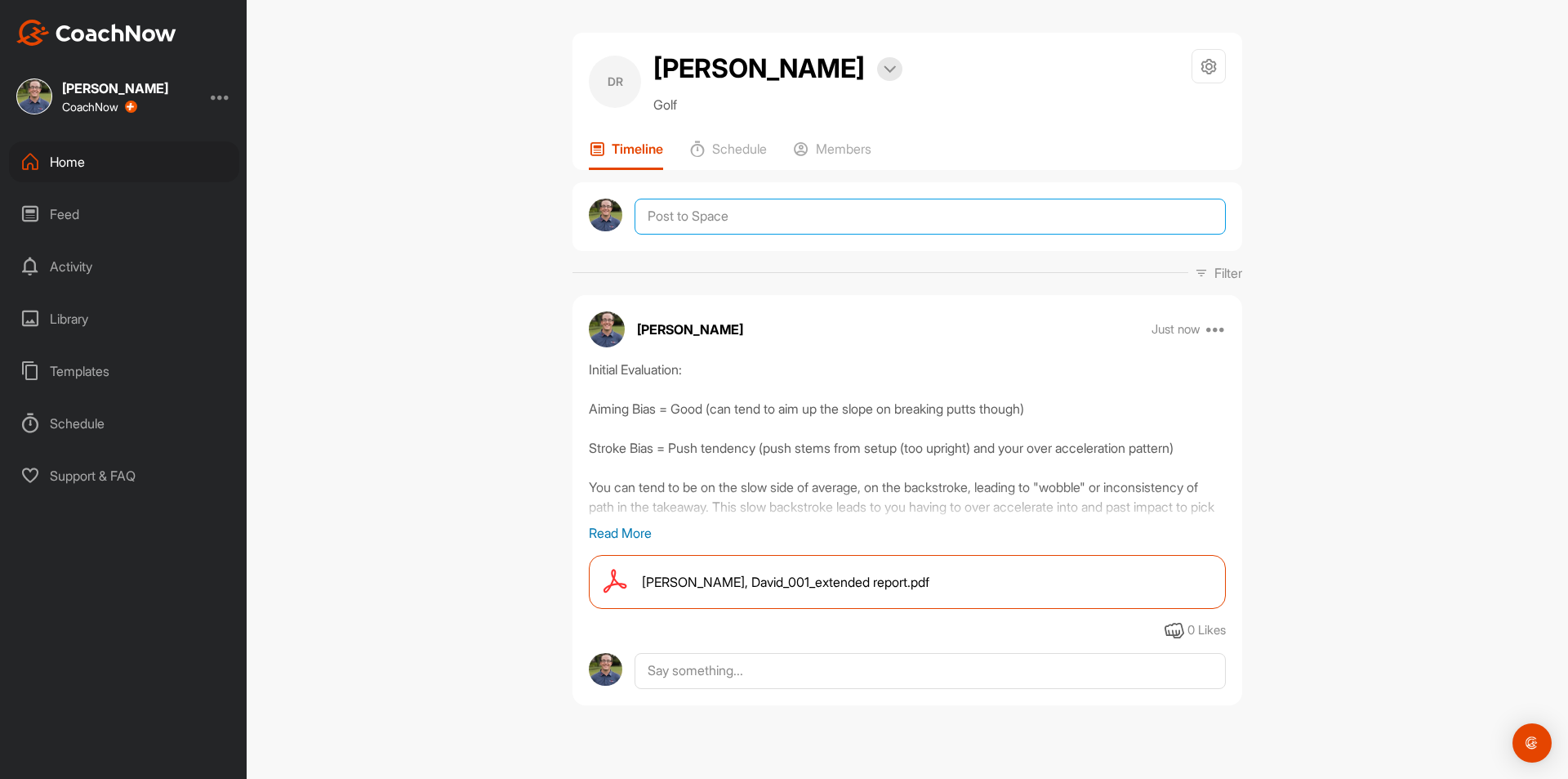
click at [722, 203] on textarea at bounding box center [930, 216] width 591 height 36
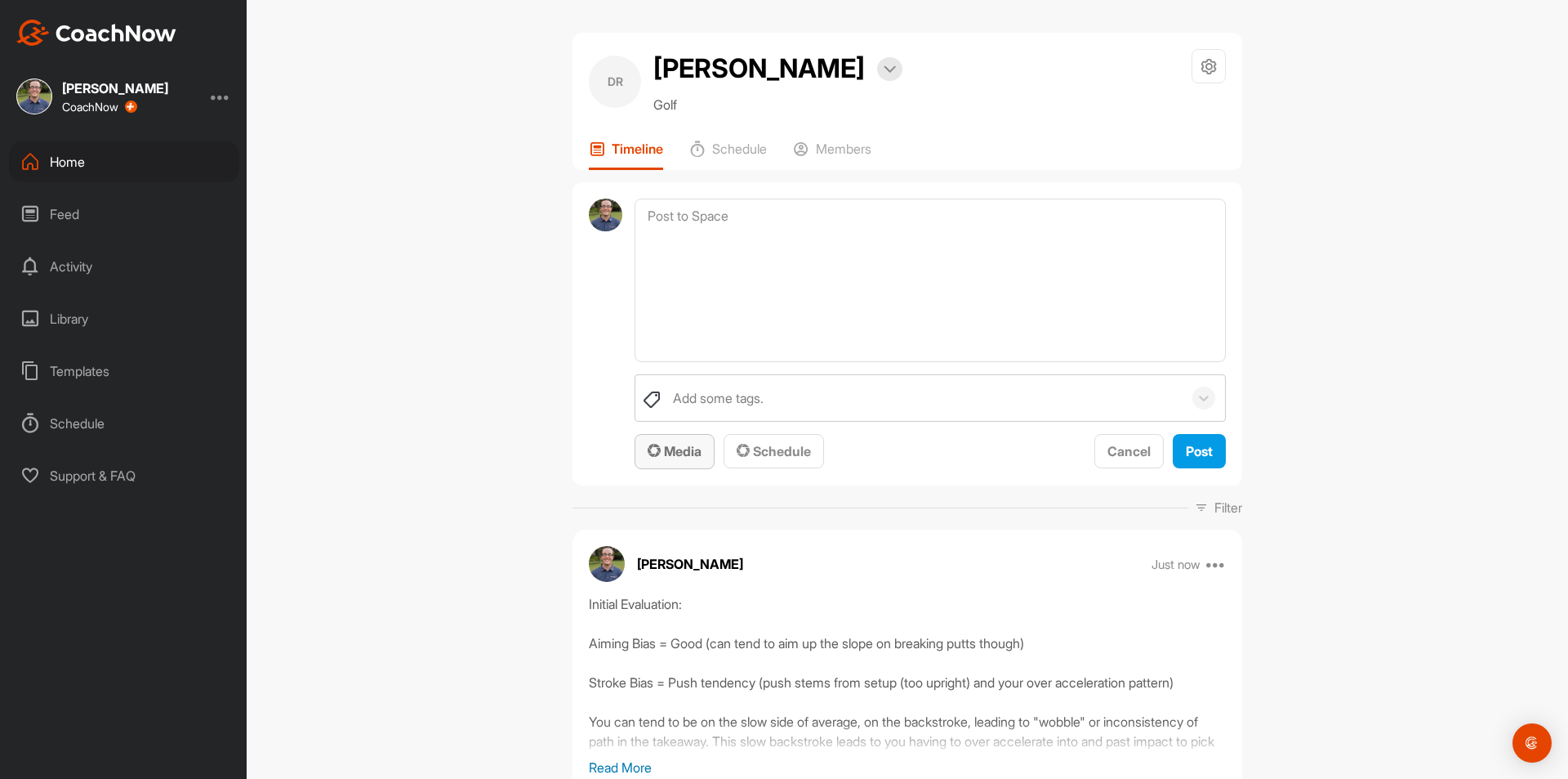
click at [672, 448] on span "Media" at bounding box center [674, 450] width 54 height 16
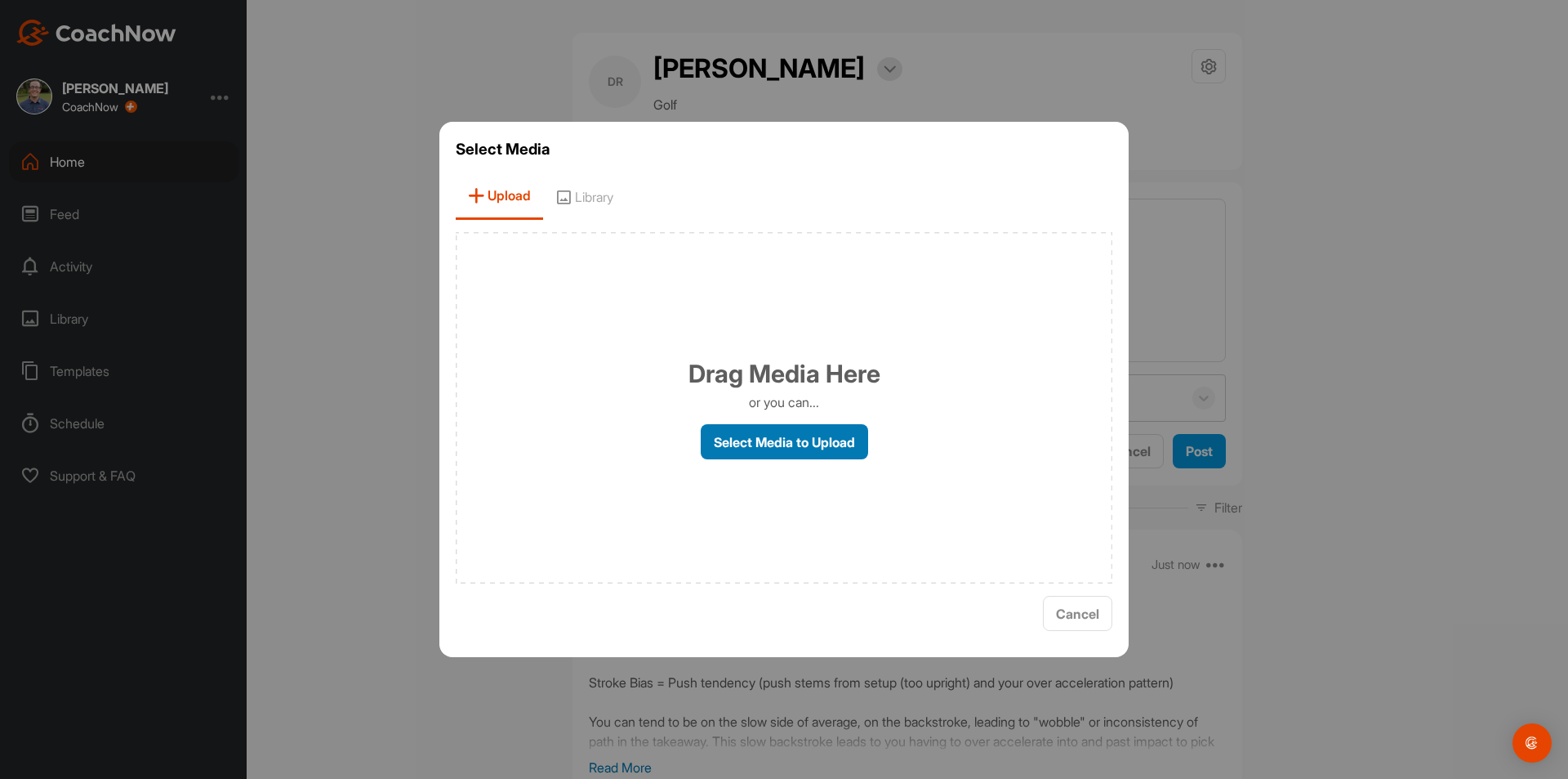
click at [753, 447] on label "Select Media to Upload" at bounding box center [784, 441] width 168 height 35
click at [0, 0] on input "Select Media to Upload" at bounding box center [0, 0] width 0 height 0
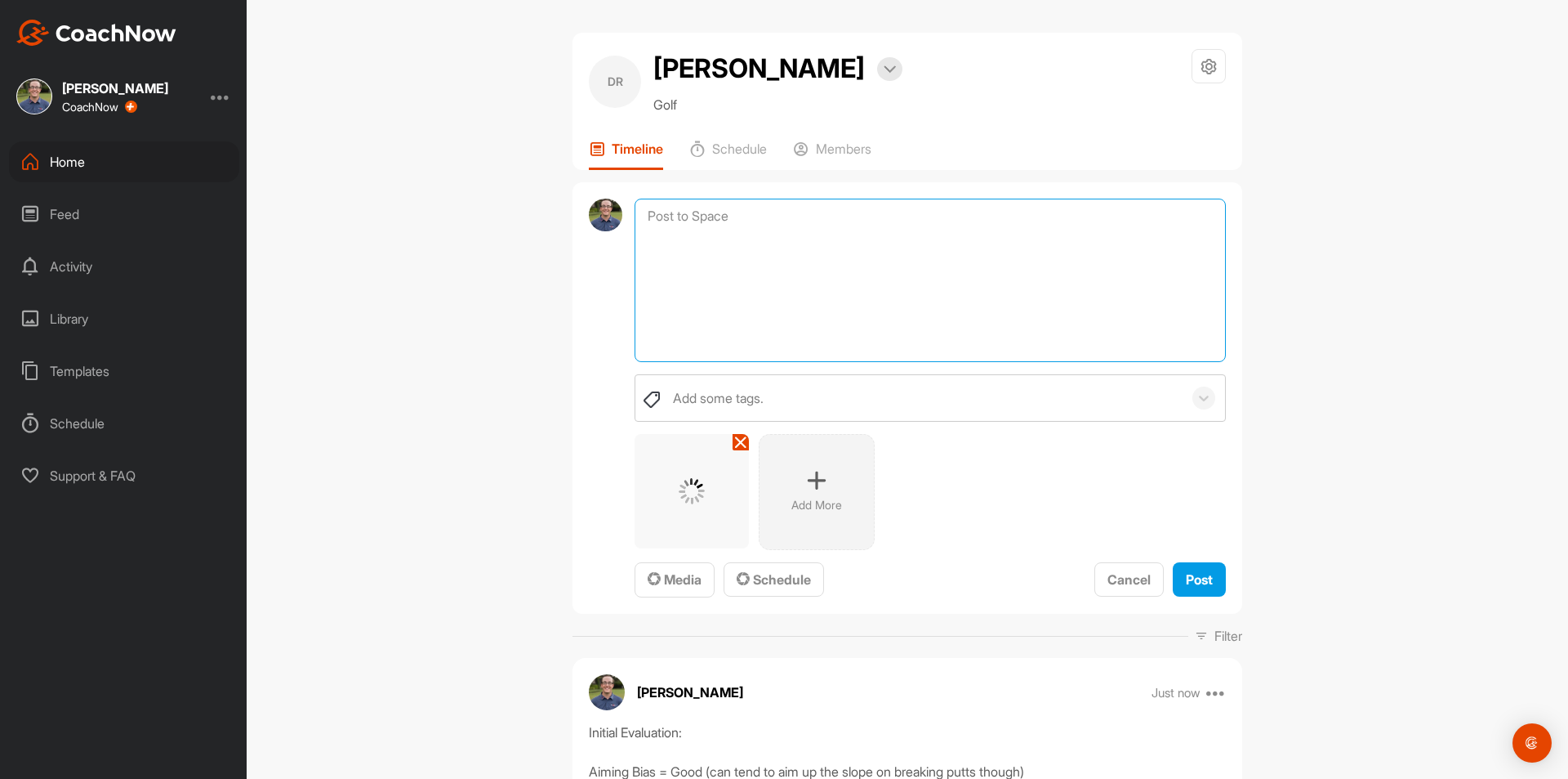
click at [840, 200] on textarea at bounding box center [930, 280] width 591 height 164
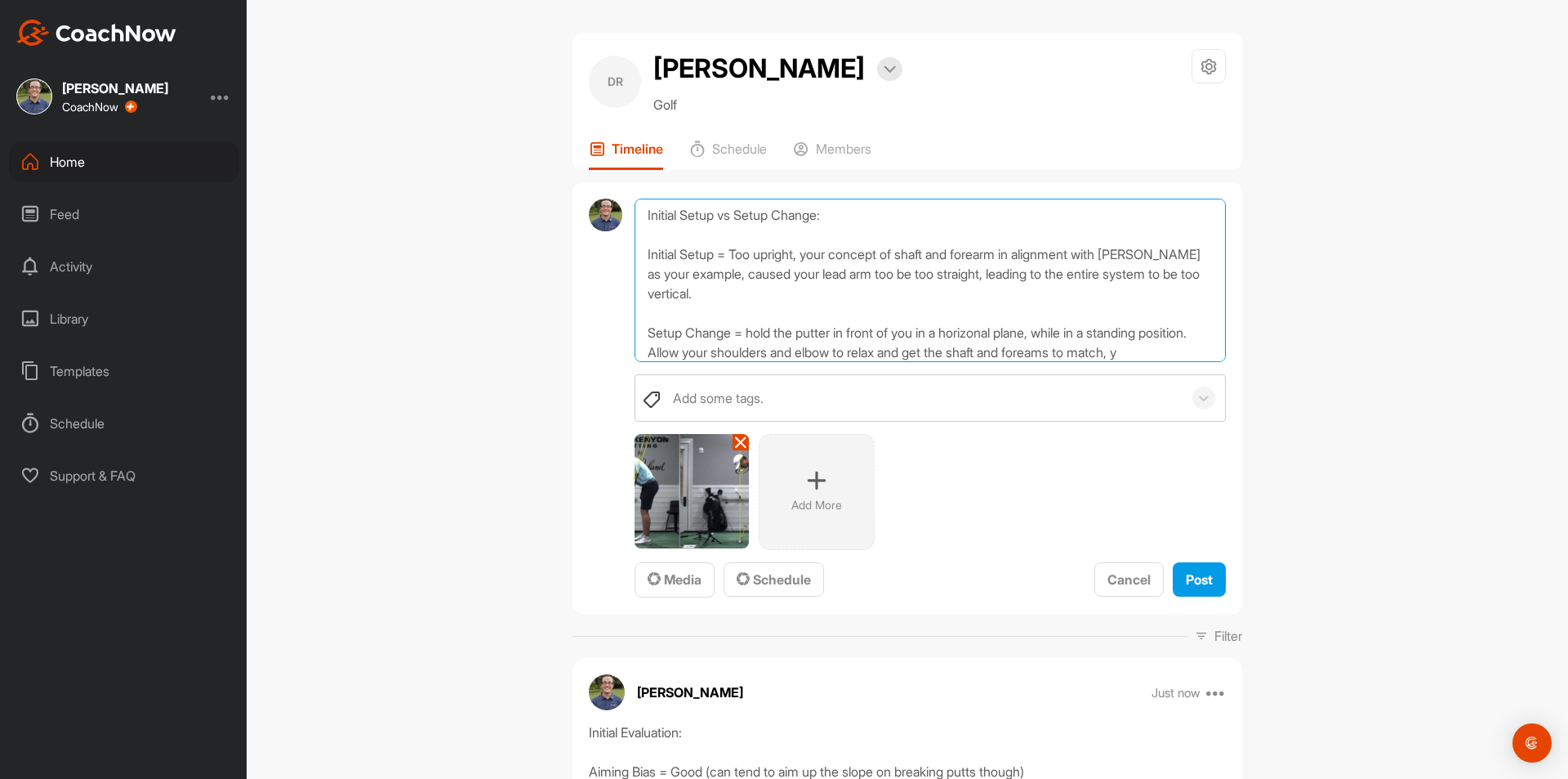
scroll to position [20, 0]
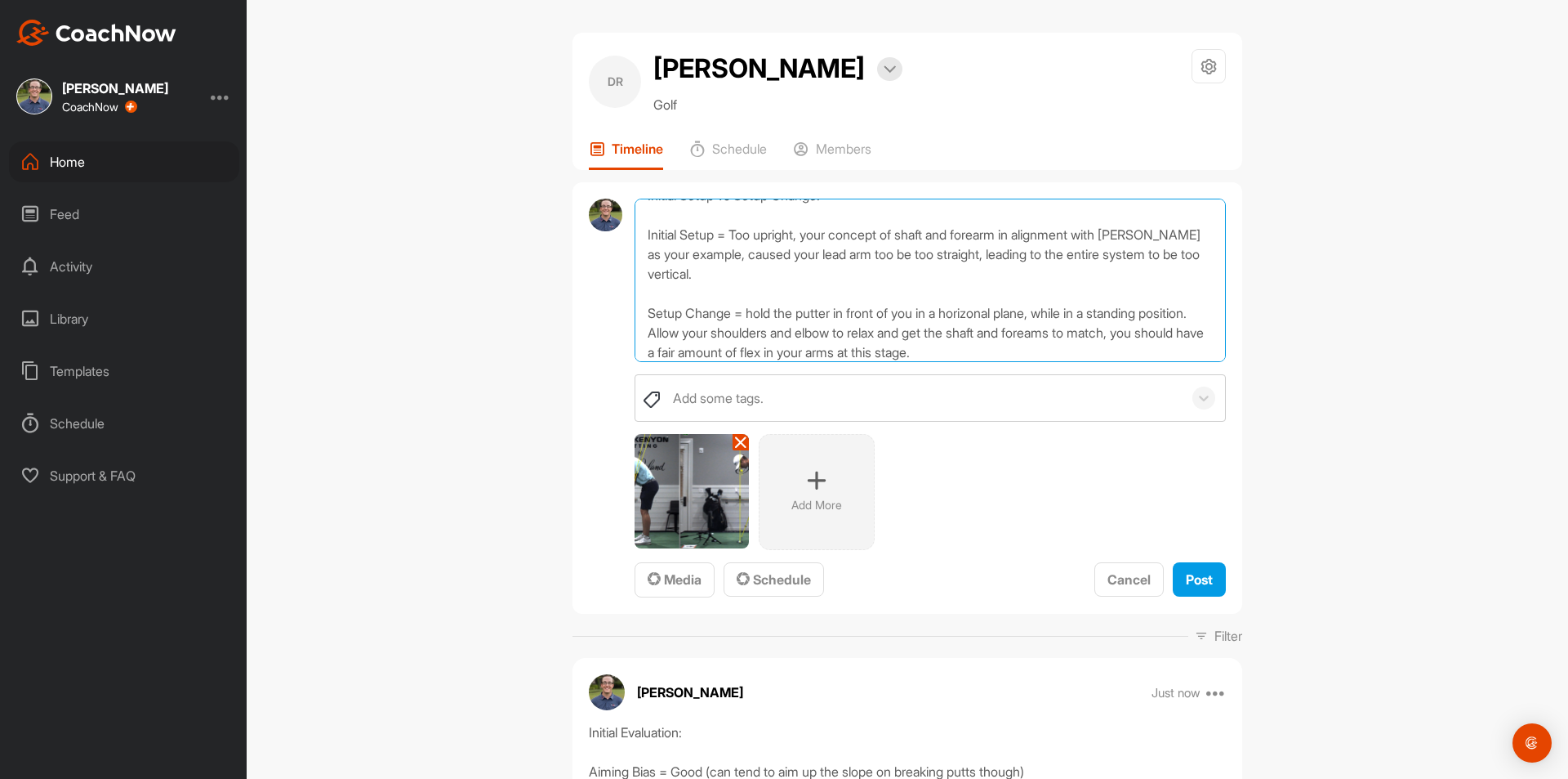
click at [1107, 335] on textarea "Initial Setup vs Setup Change: Initial Setup = Too upright, your concept of sha…" at bounding box center [930, 280] width 591 height 164
click at [1052, 348] on textarea "Initial Setup vs Setup Change: Initial Setup = Too upright, your concept of sha…" at bounding box center [930, 280] width 591 height 164
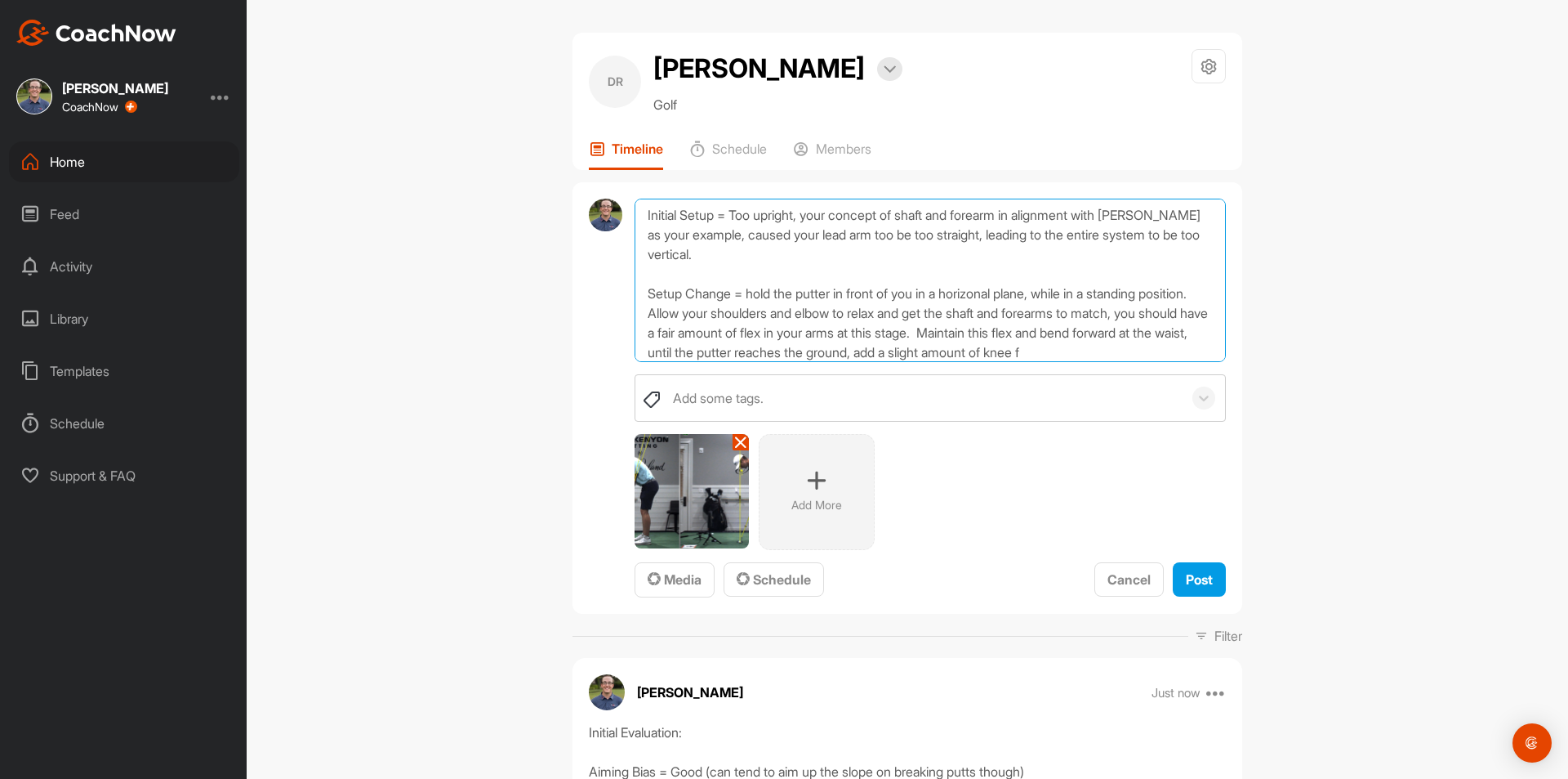
scroll to position [60, 0]
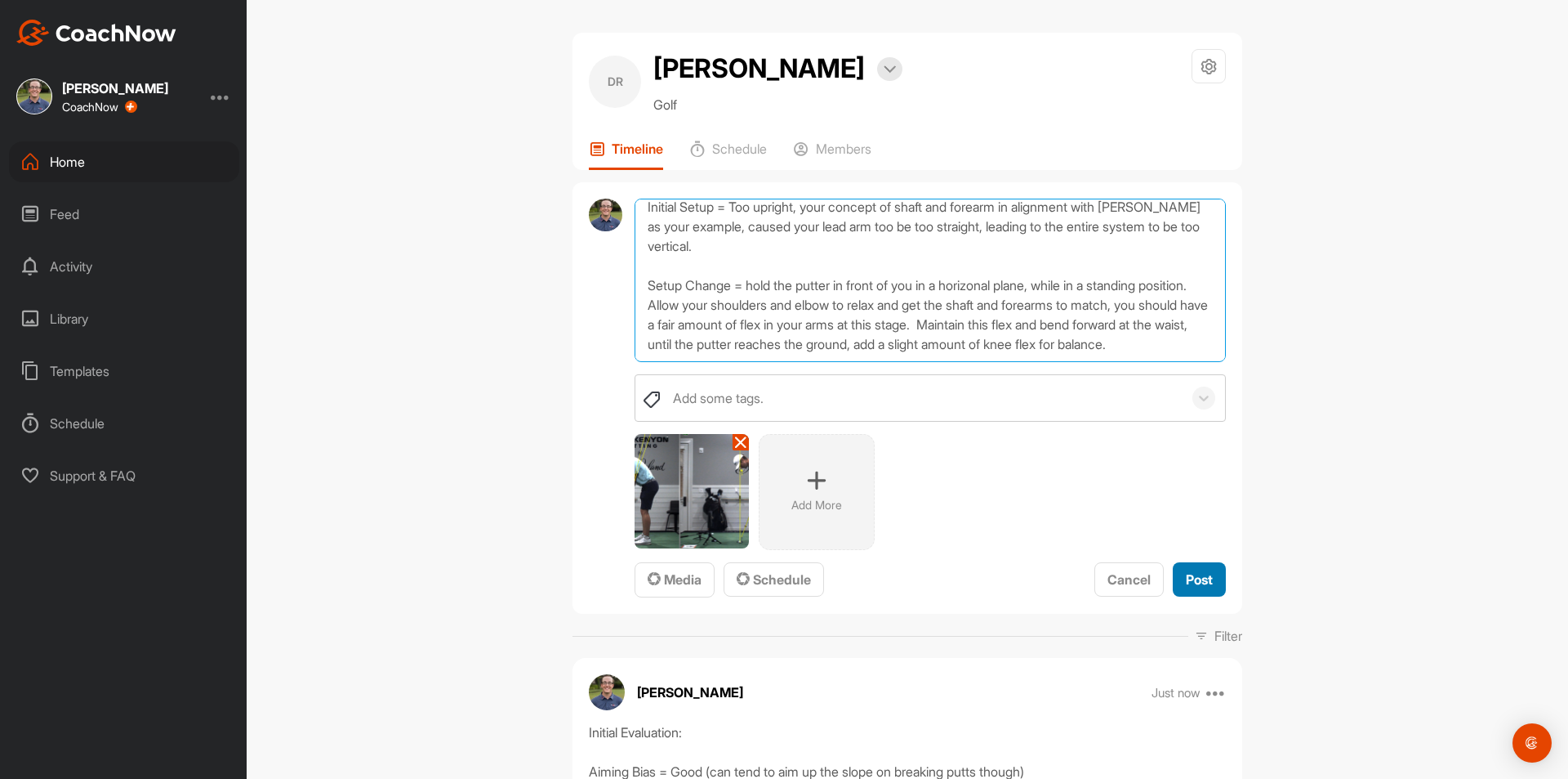
type textarea "Initial Setup vs Setup Change: Initial Setup = Too upright, your concept of sha…"
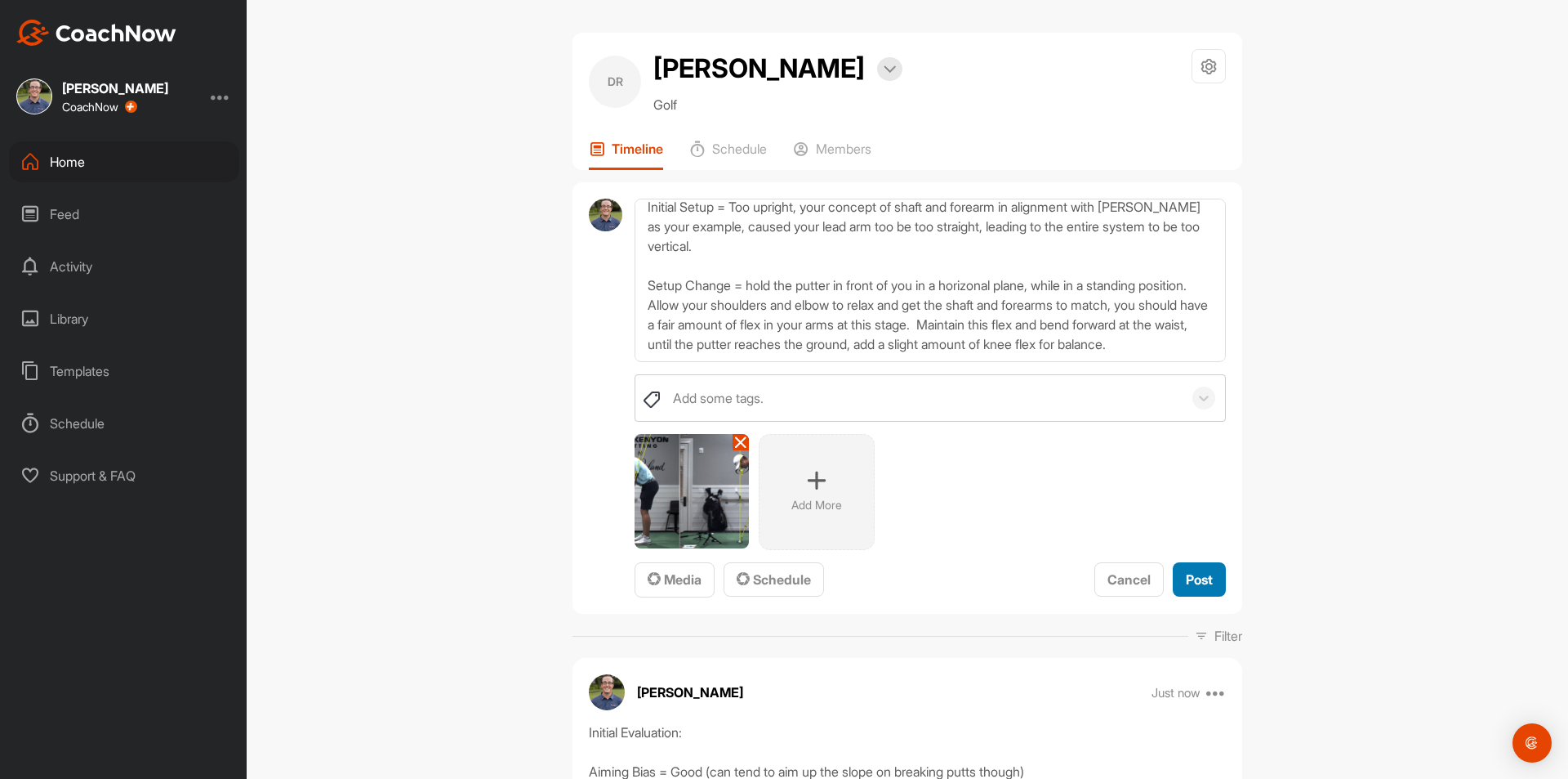
click at [1202, 571] on span "Post" at bounding box center [1200, 579] width 27 height 16
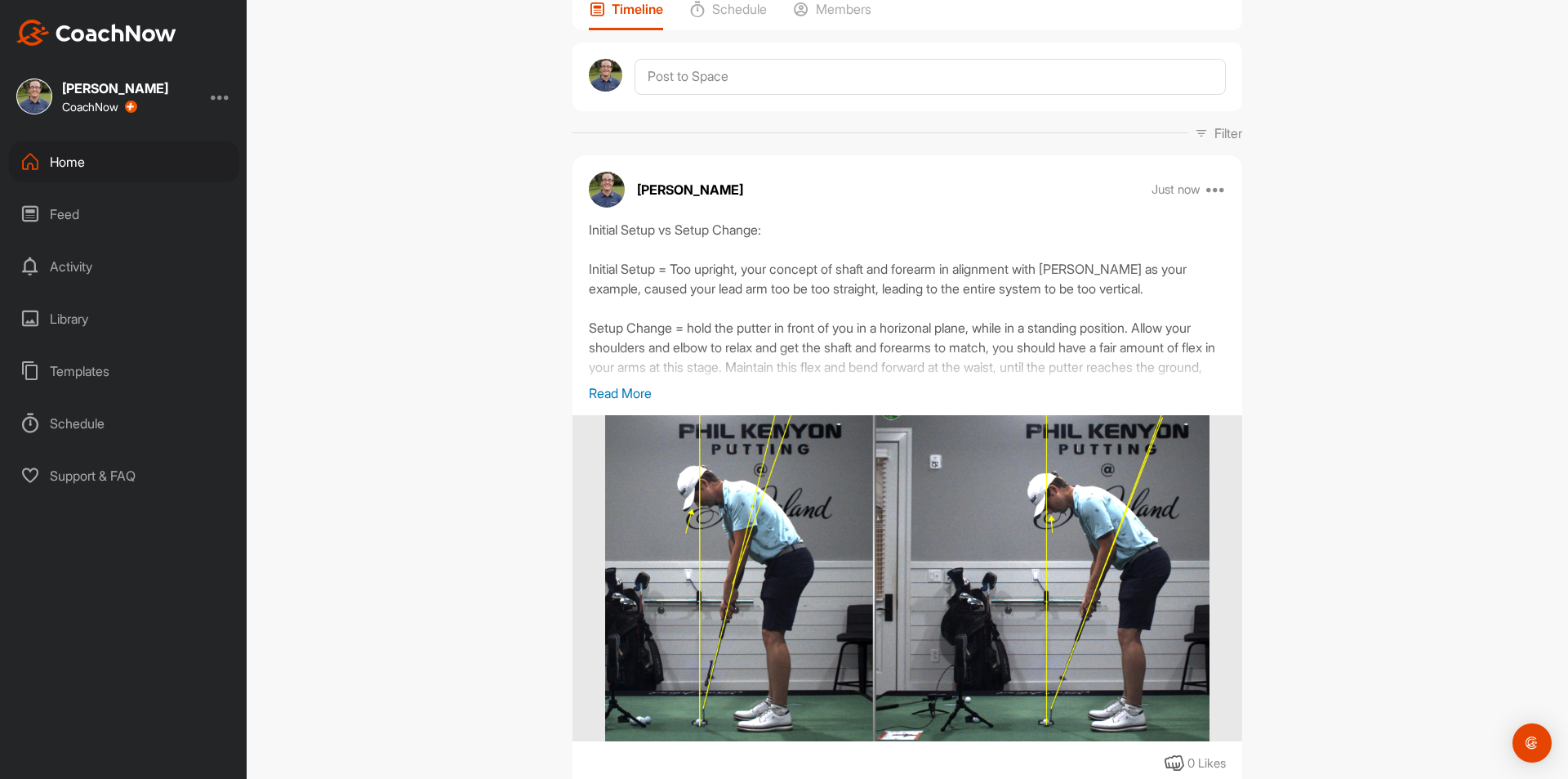
scroll to position [245, 0]
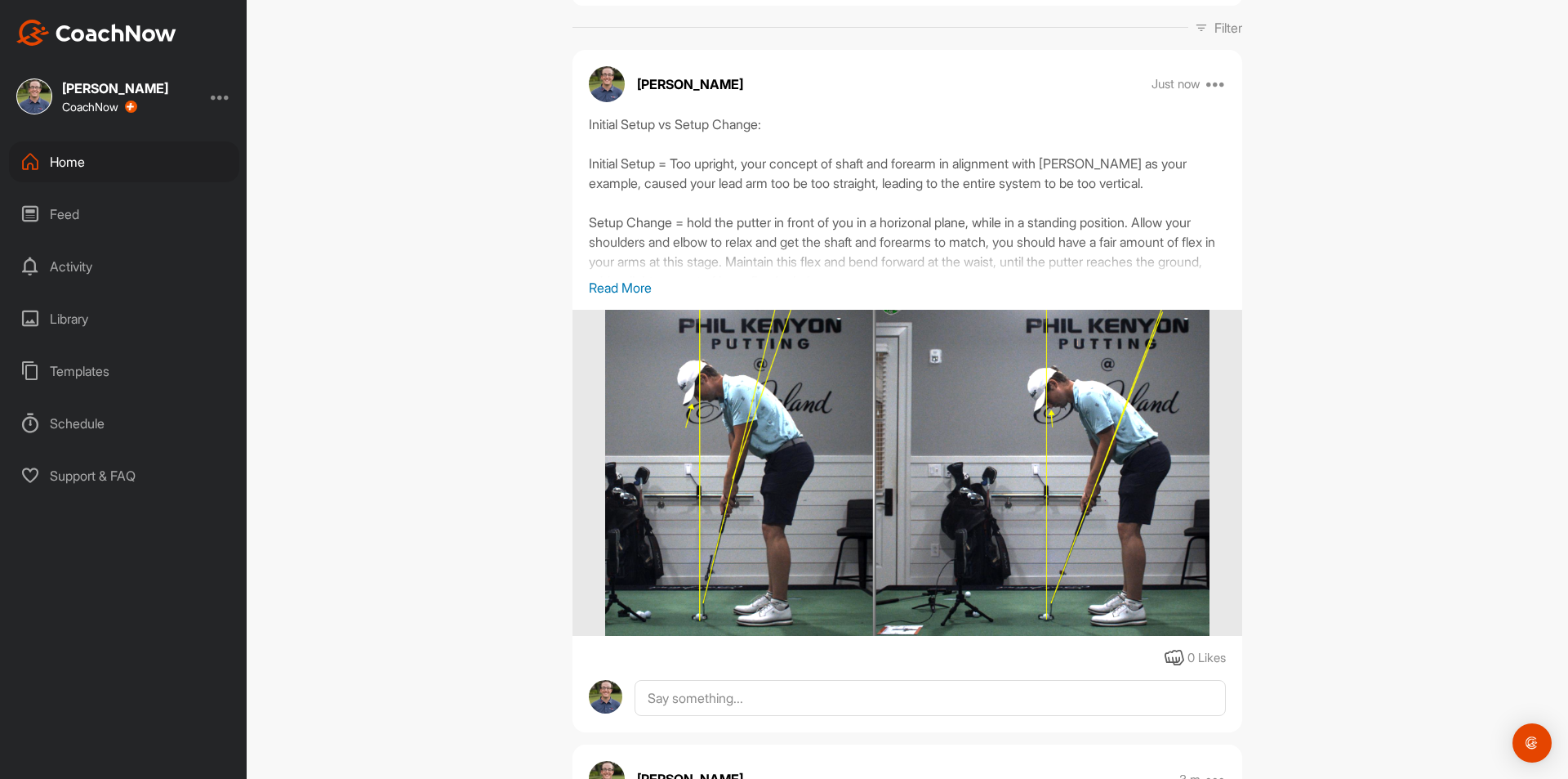
click at [633, 285] on p "Read More" at bounding box center [907, 288] width 637 height 20
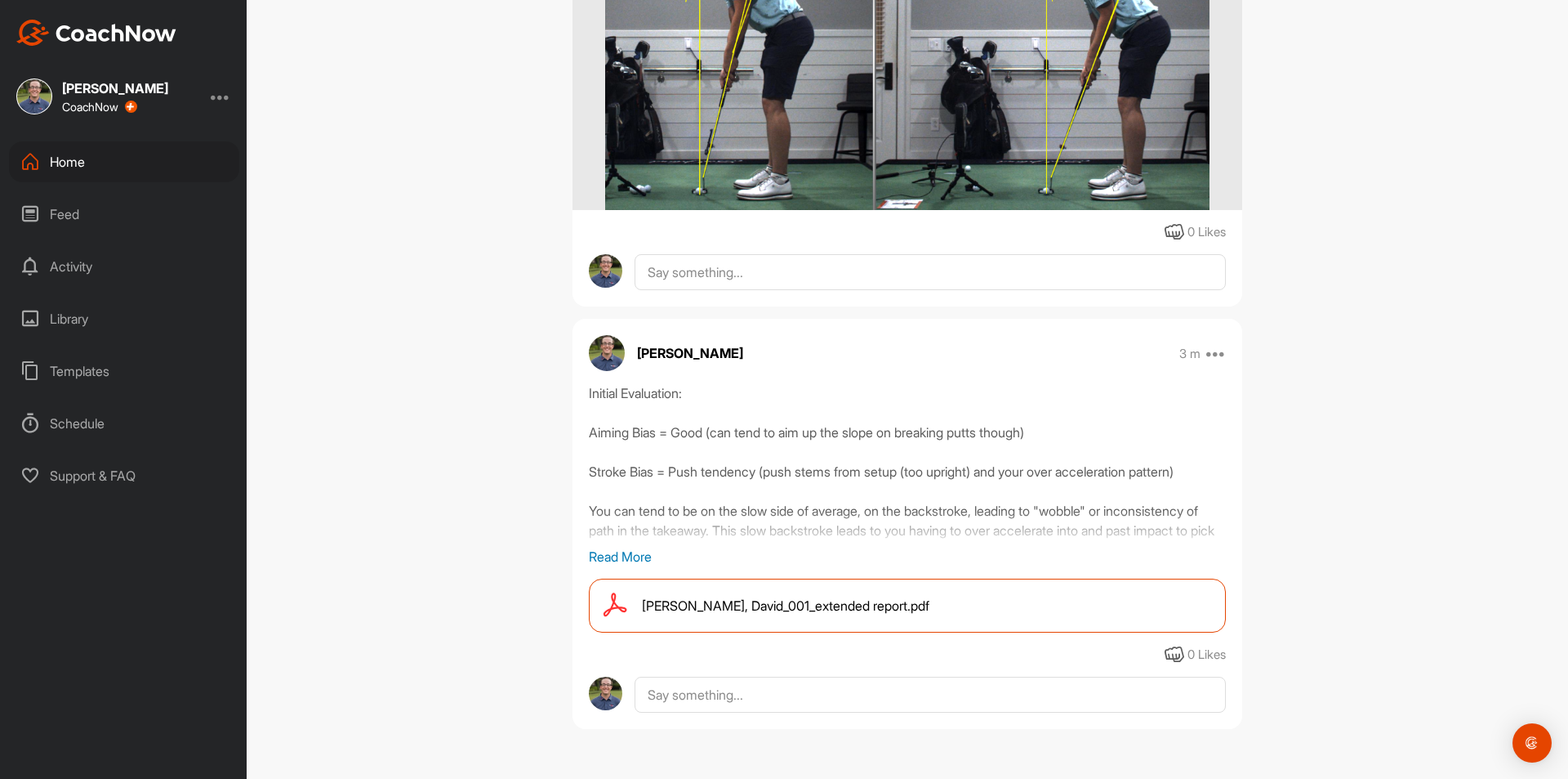
scroll to position [92, 0]
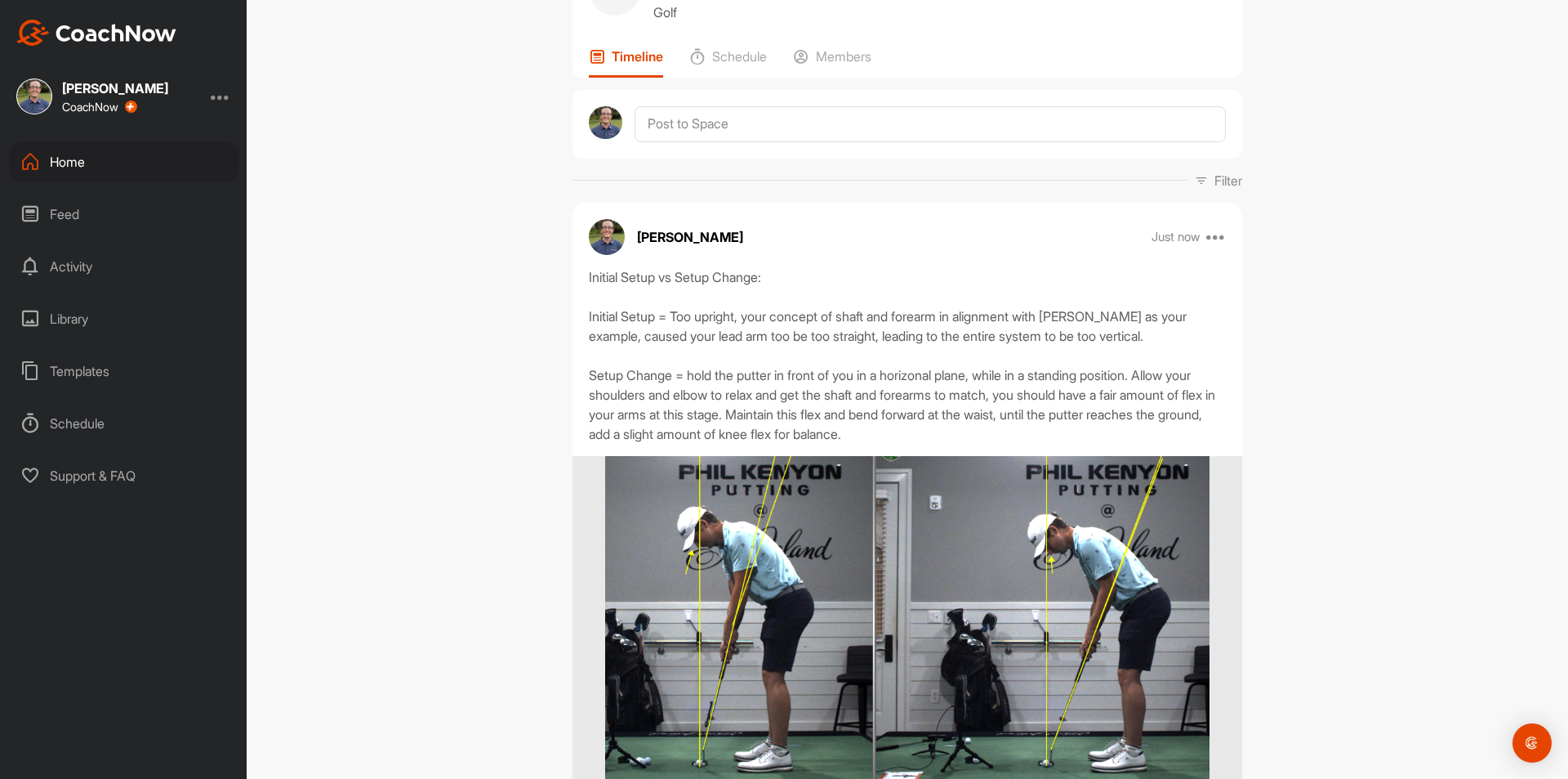
click at [1324, 312] on div "DR [PERSON_NAME] Bookings Golf Space Settings Your Notifications Timeline Sched…" at bounding box center [907, 390] width 1321 height 779
